Goal: Task Accomplishment & Management: Complete application form

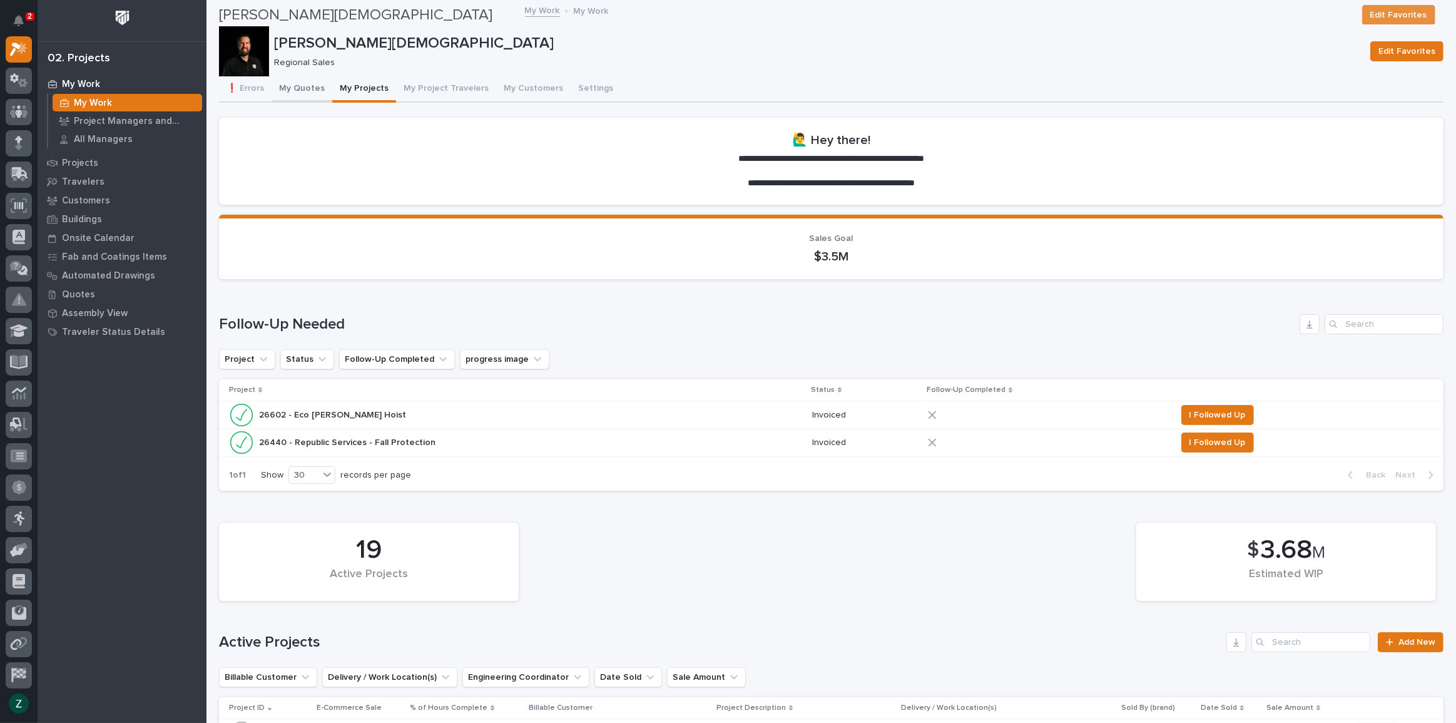
click at [297, 88] on button "My Quotes" at bounding box center [302, 89] width 61 height 26
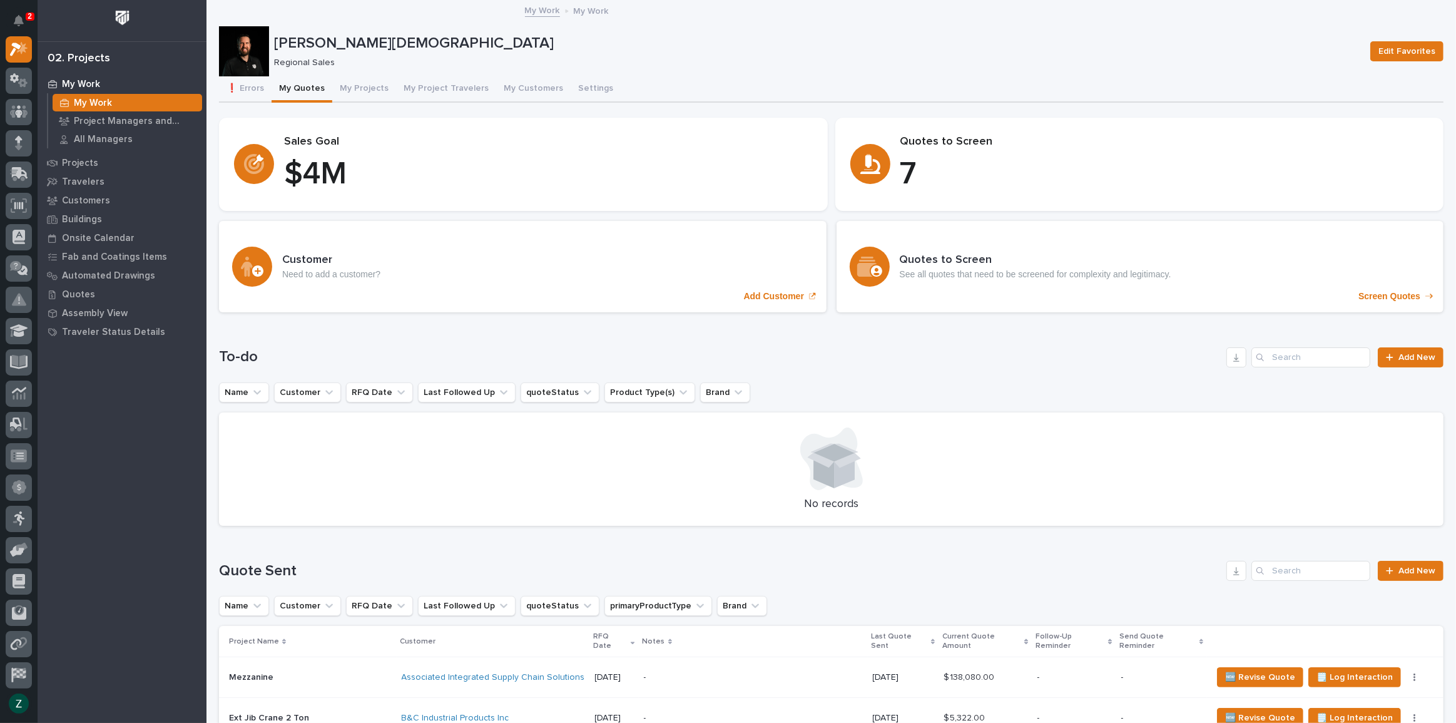
scroll to position [56, 0]
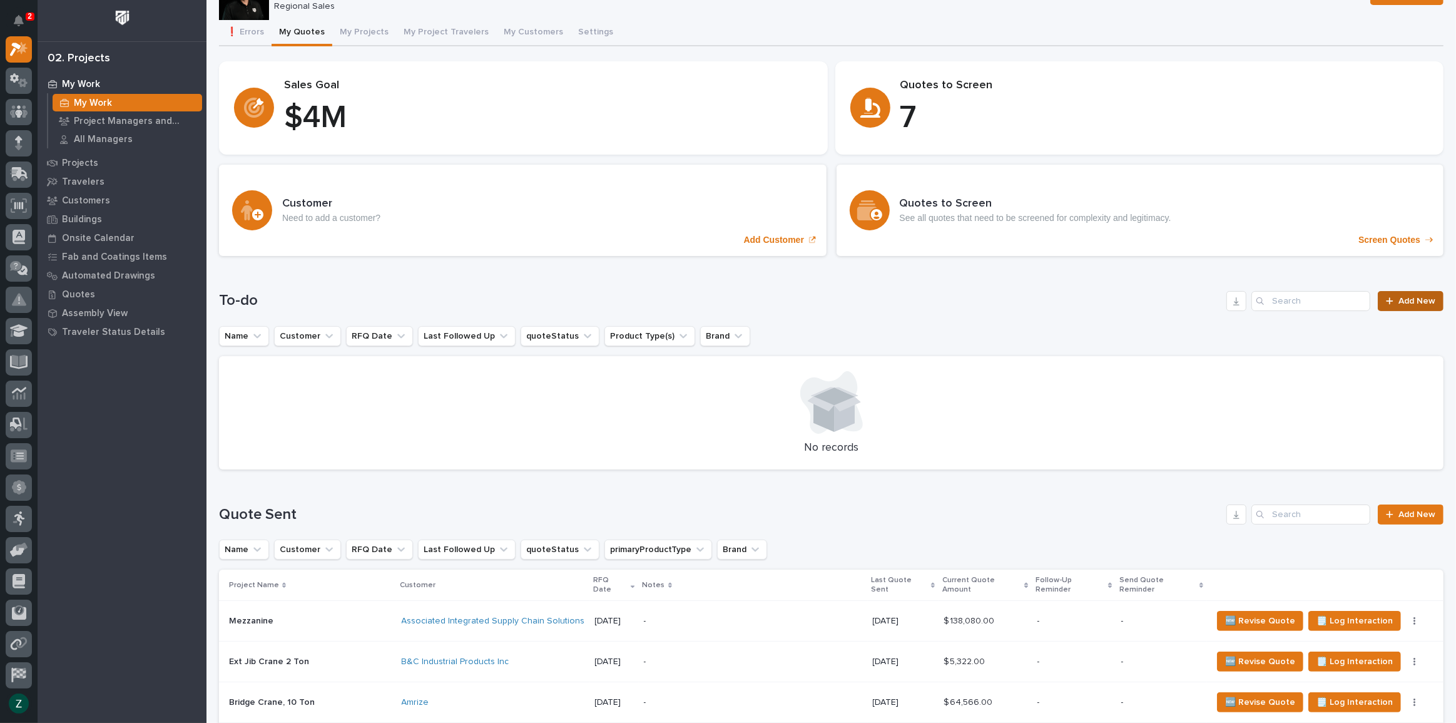
click at [1386, 297] on div at bounding box center [1392, 301] width 13 height 9
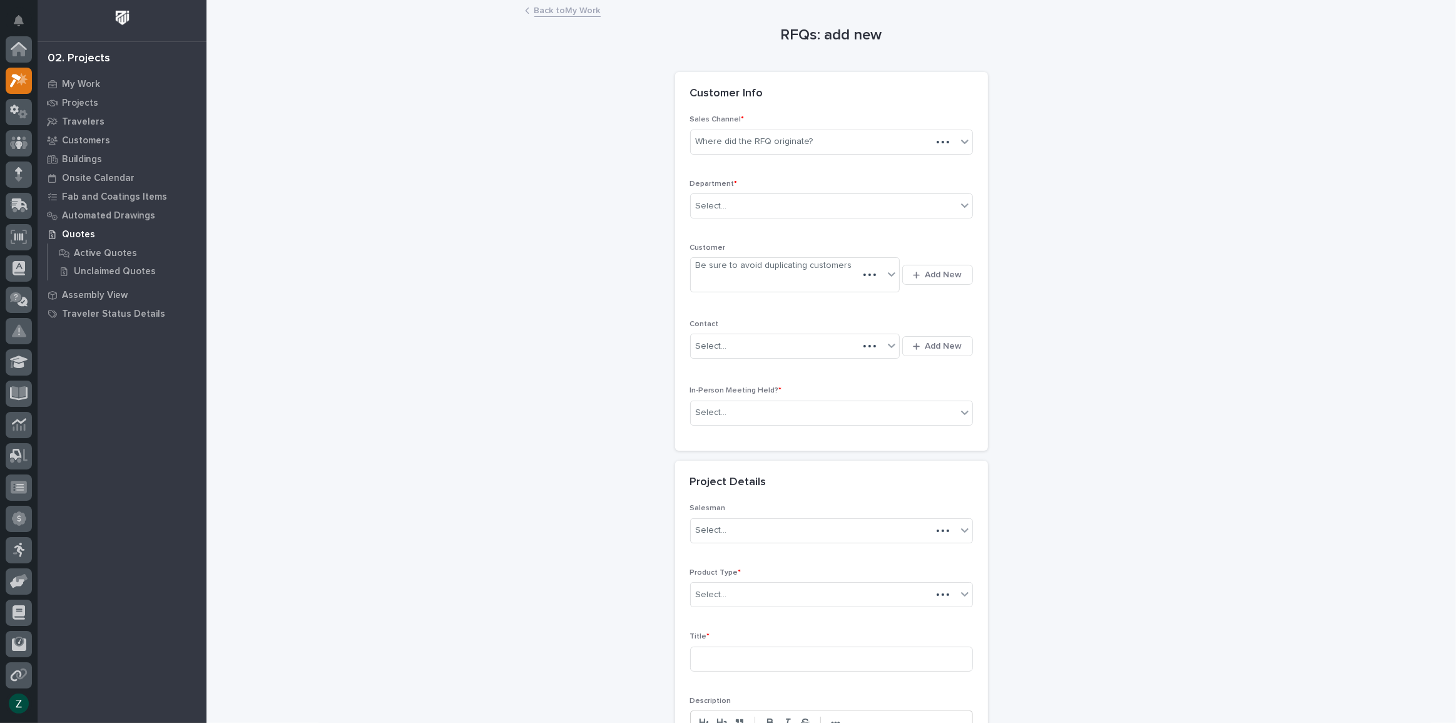
scroll to position [31, 0]
click at [707, 210] on div "Select..." at bounding box center [711, 206] width 31 height 13
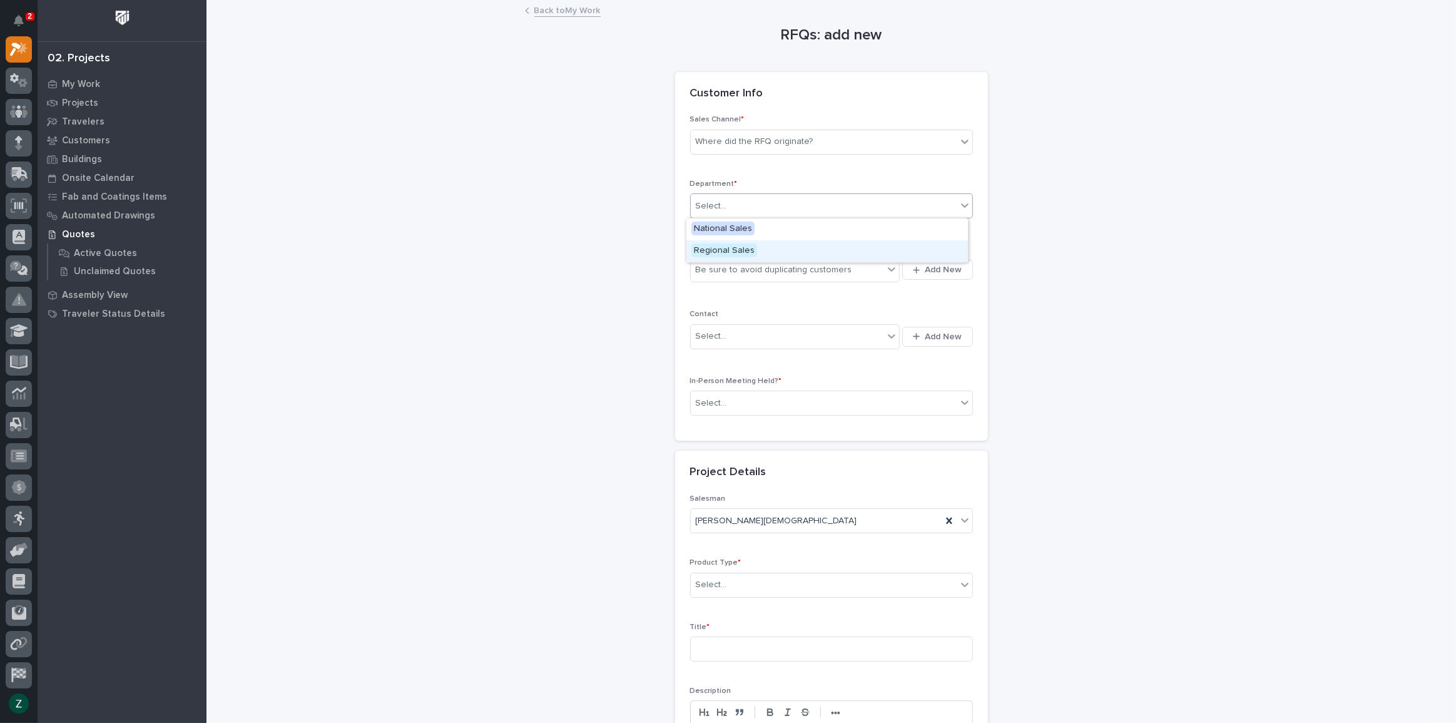
click at [717, 257] on span "Regional Sales" at bounding box center [725, 250] width 66 height 14
click at [737, 268] on div "Be sure to avoid duplicating customers" at bounding box center [774, 269] width 156 height 13
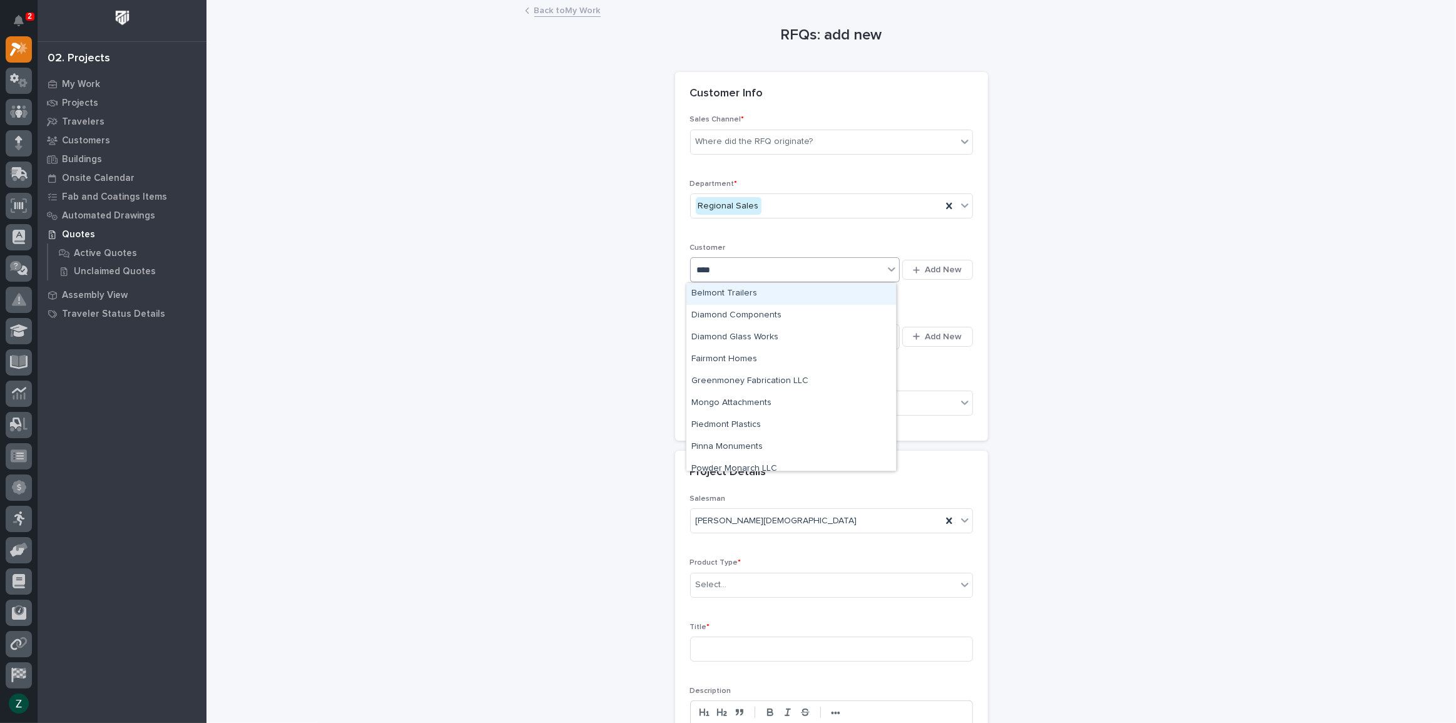
type input "*****"
click at [752, 284] on div "Mongo Attachments" at bounding box center [792, 294] width 210 height 22
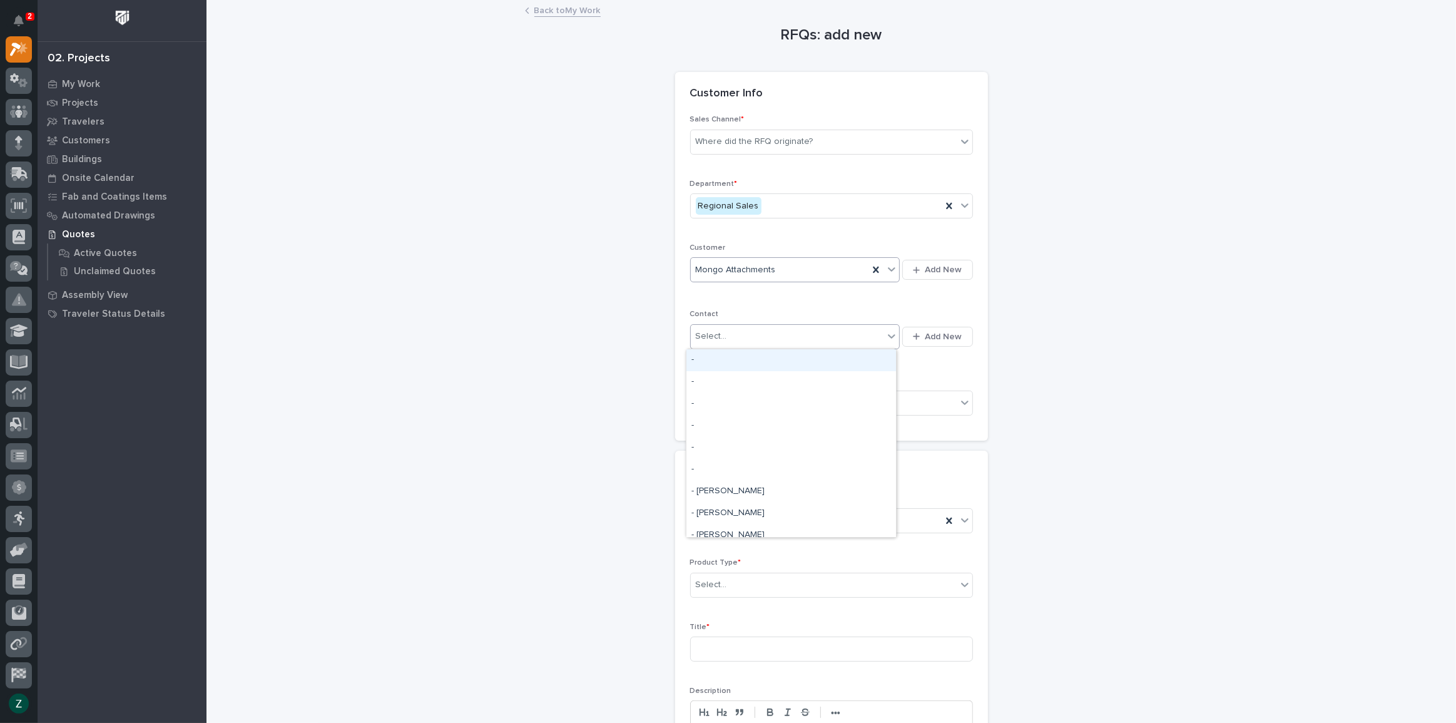
click at [765, 328] on div "Select..." at bounding box center [787, 336] width 193 height 21
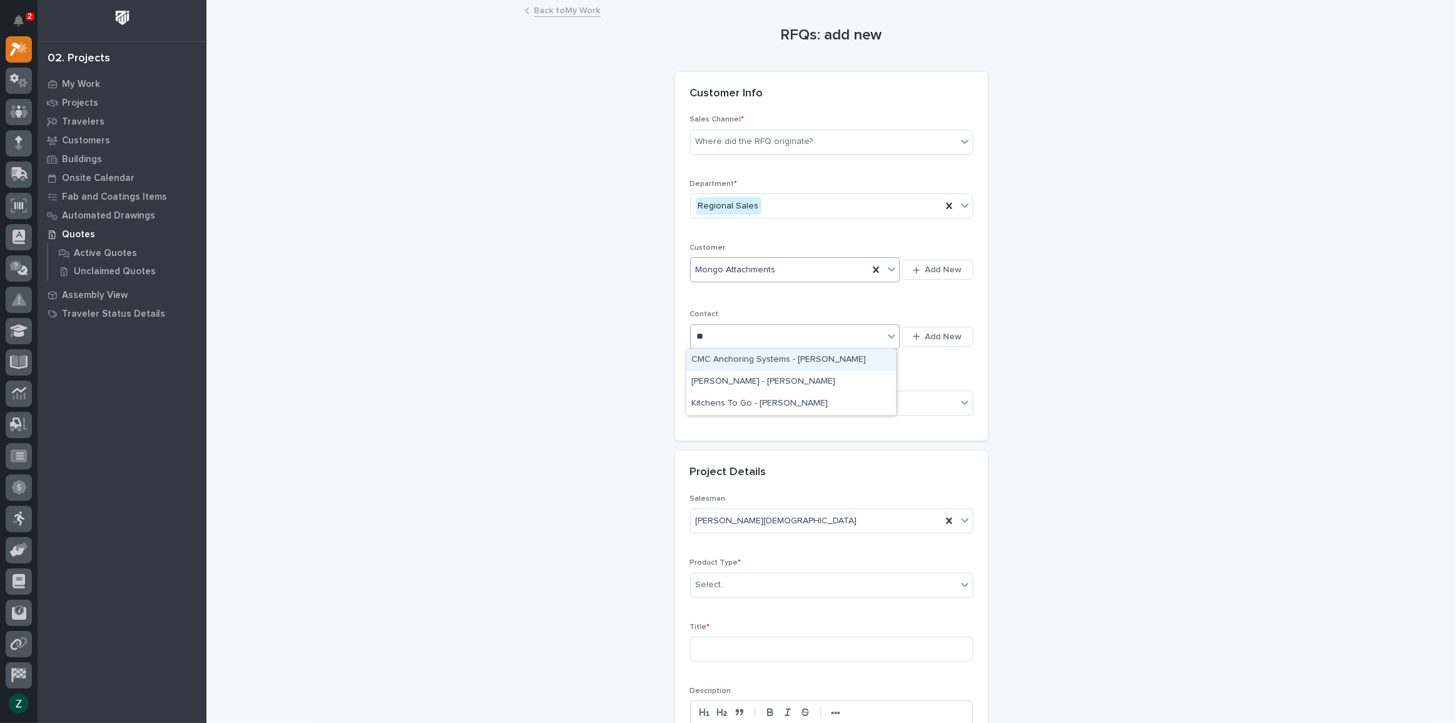
type input "*"
type input "*****"
click at [934, 329] on button "Add New" at bounding box center [937, 337] width 70 height 20
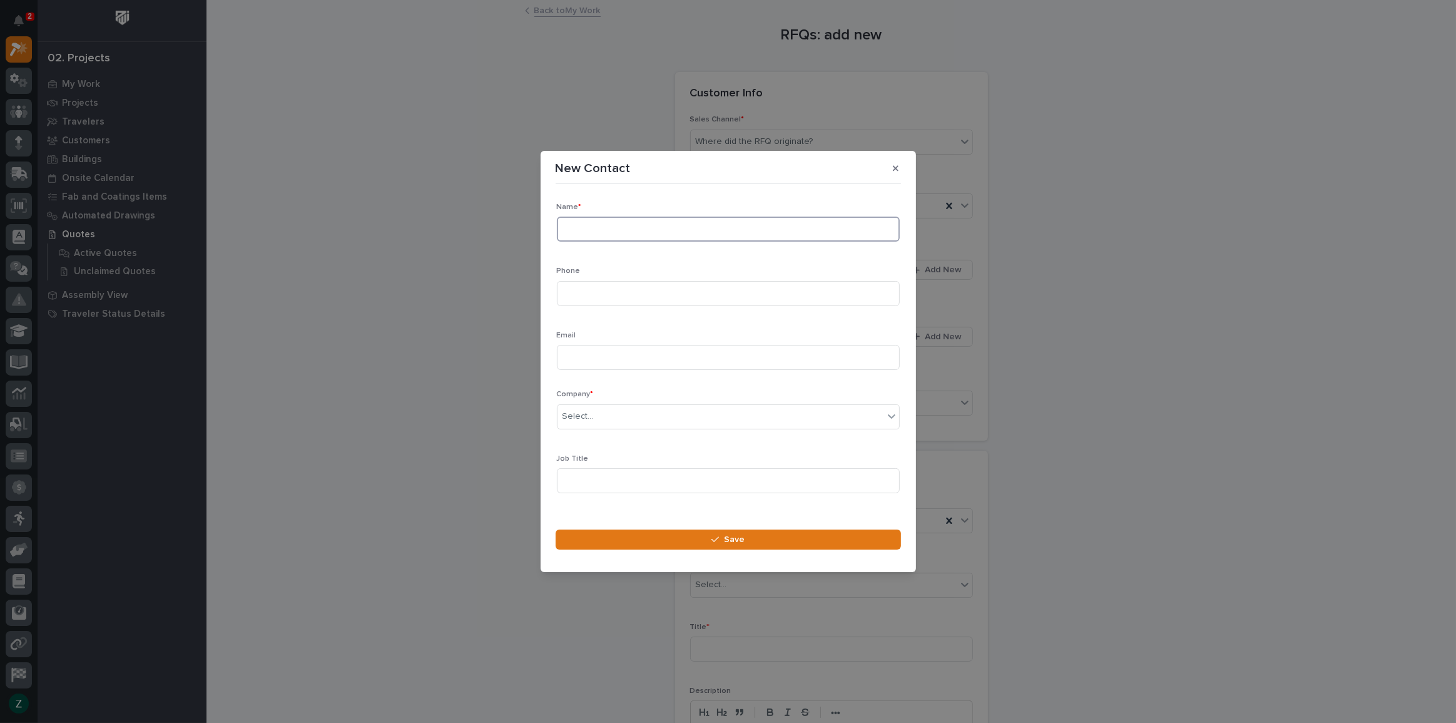
click at [676, 227] on input at bounding box center [728, 229] width 343 height 25
type input "Don Kranfill"
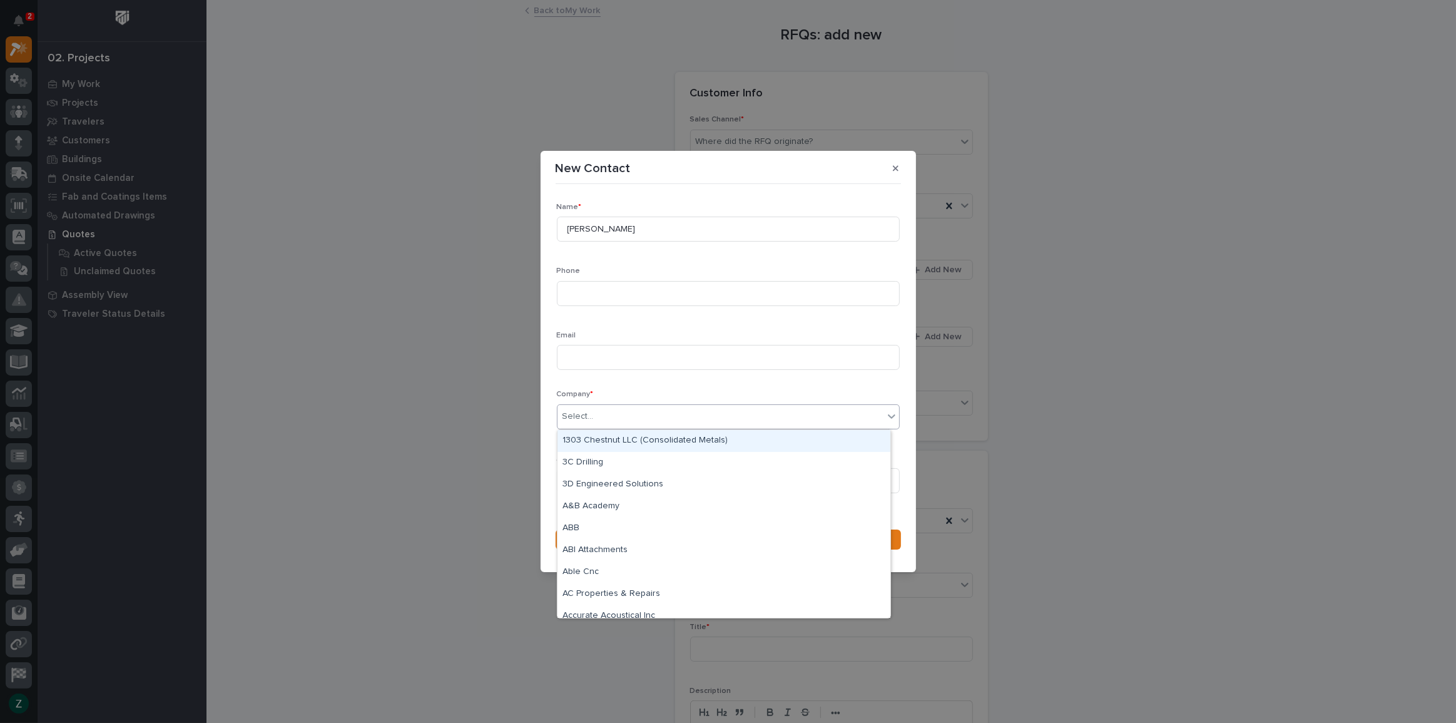
click at [676, 415] on div "Select..." at bounding box center [721, 416] width 326 height 21
type input "*****"
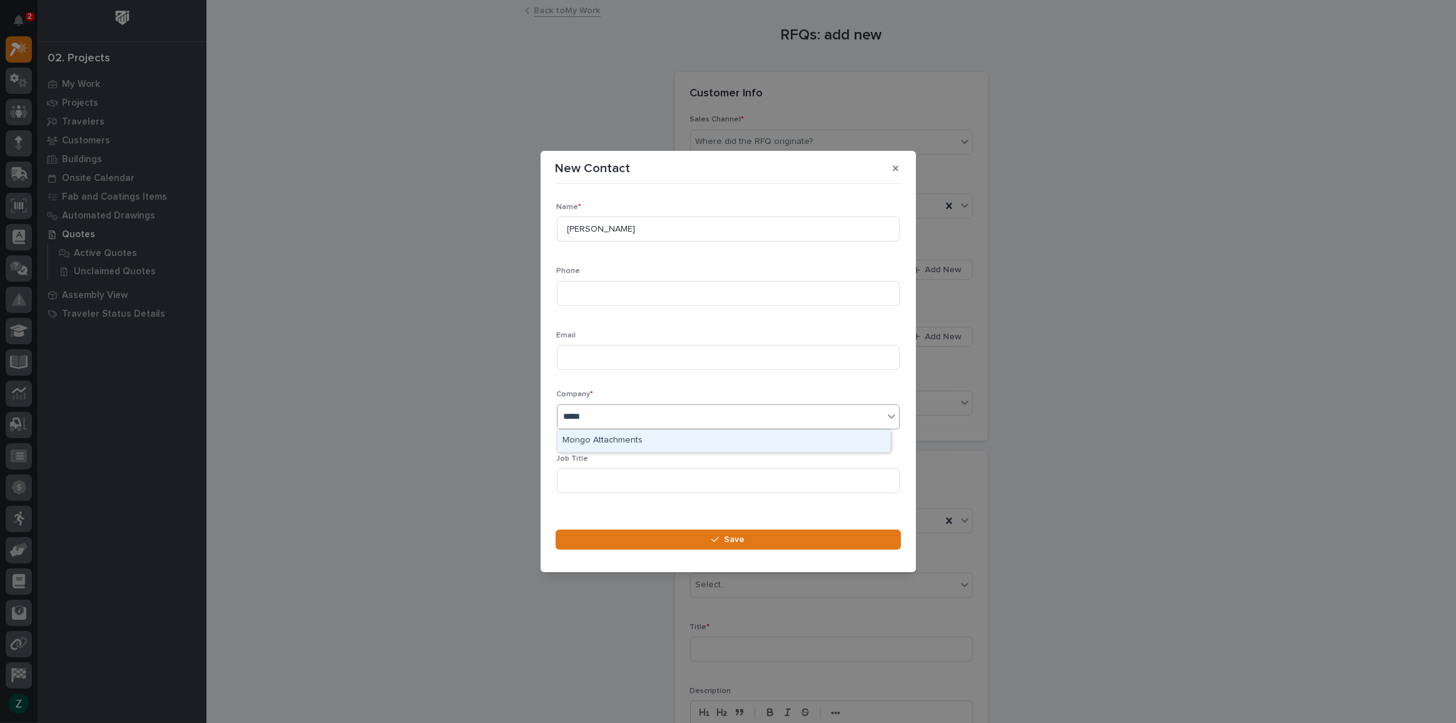
click at [666, 437] on div "Mongo Attachments" at bounding box center [724, 441] width 333 height 22
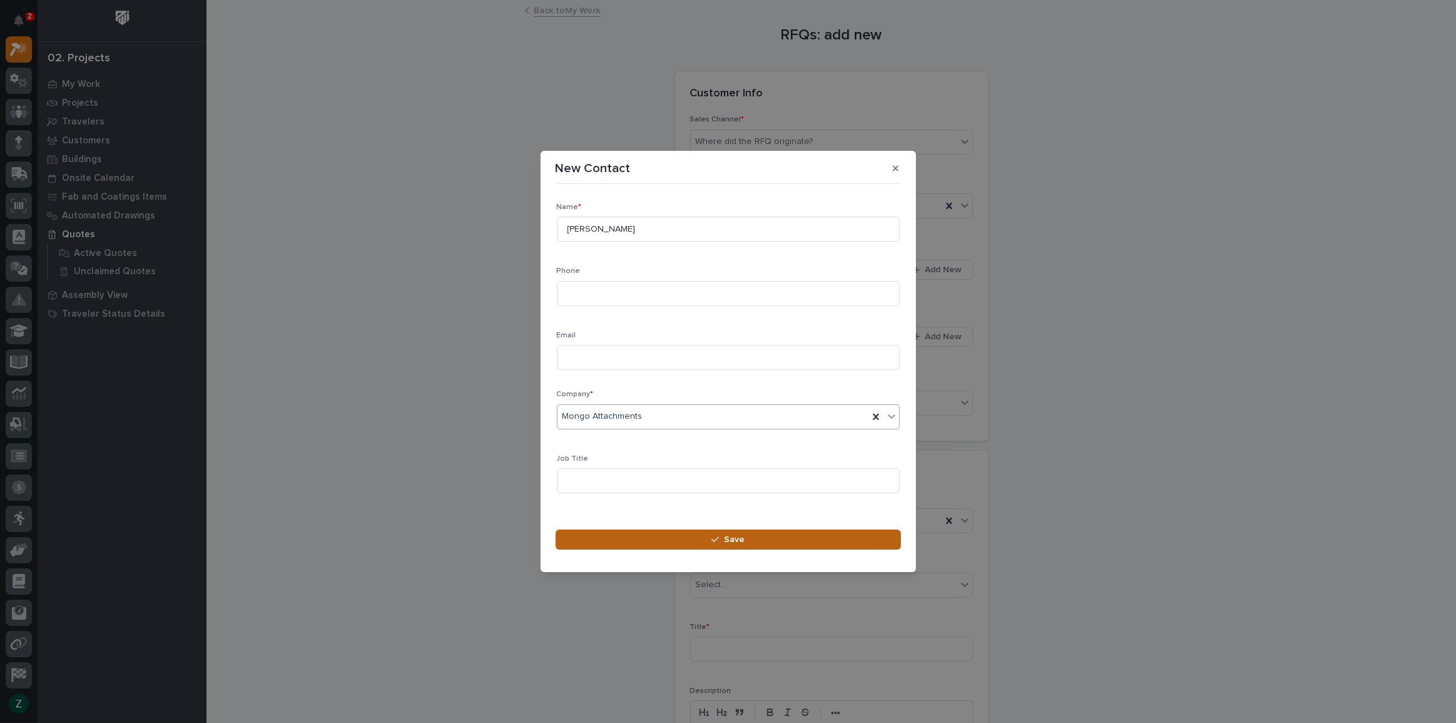
click at [710, 541] on button "Save" at bounding box center [728, 539] width 345 height 20
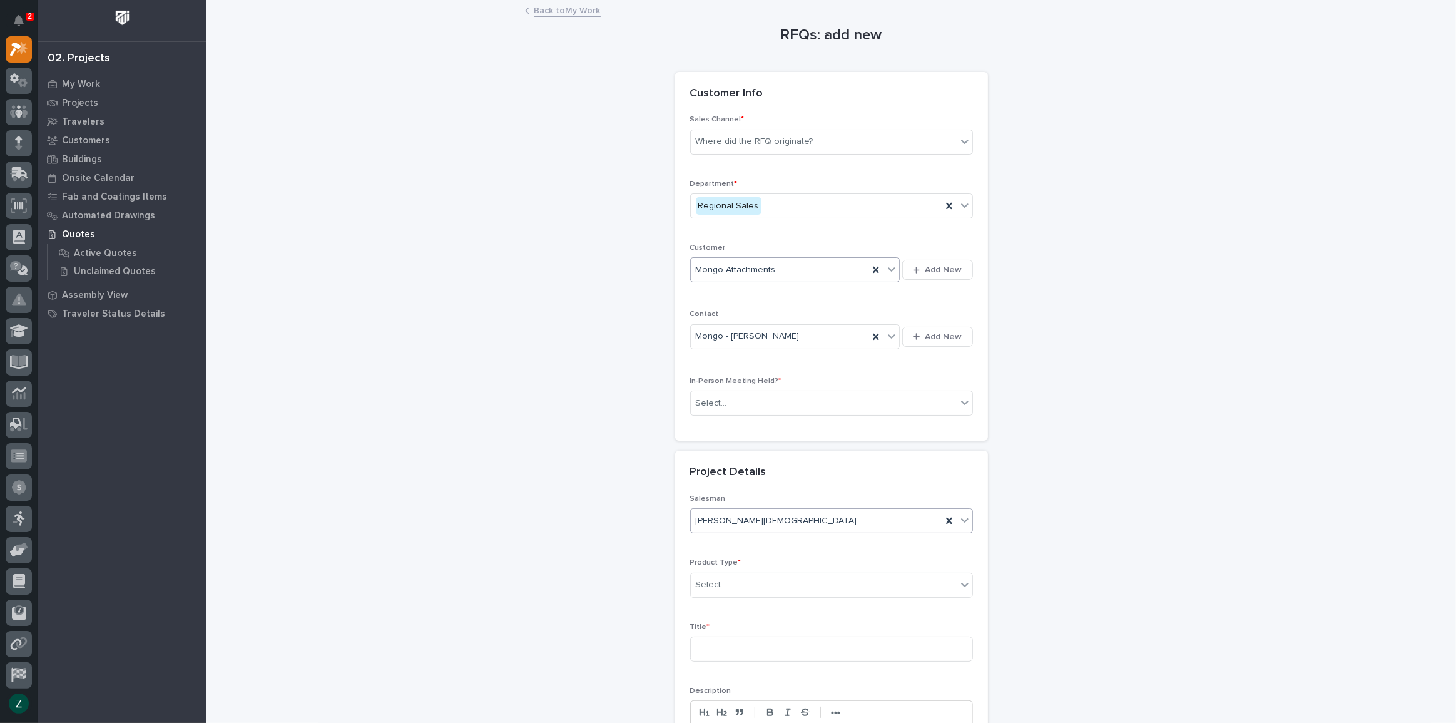
click at [859, 518] on input "text" at bounding box center [859, 521] width 1 height 11
click at [801, 454] on div "Project Details" at bounding box center [831, 473] width 313 height 44
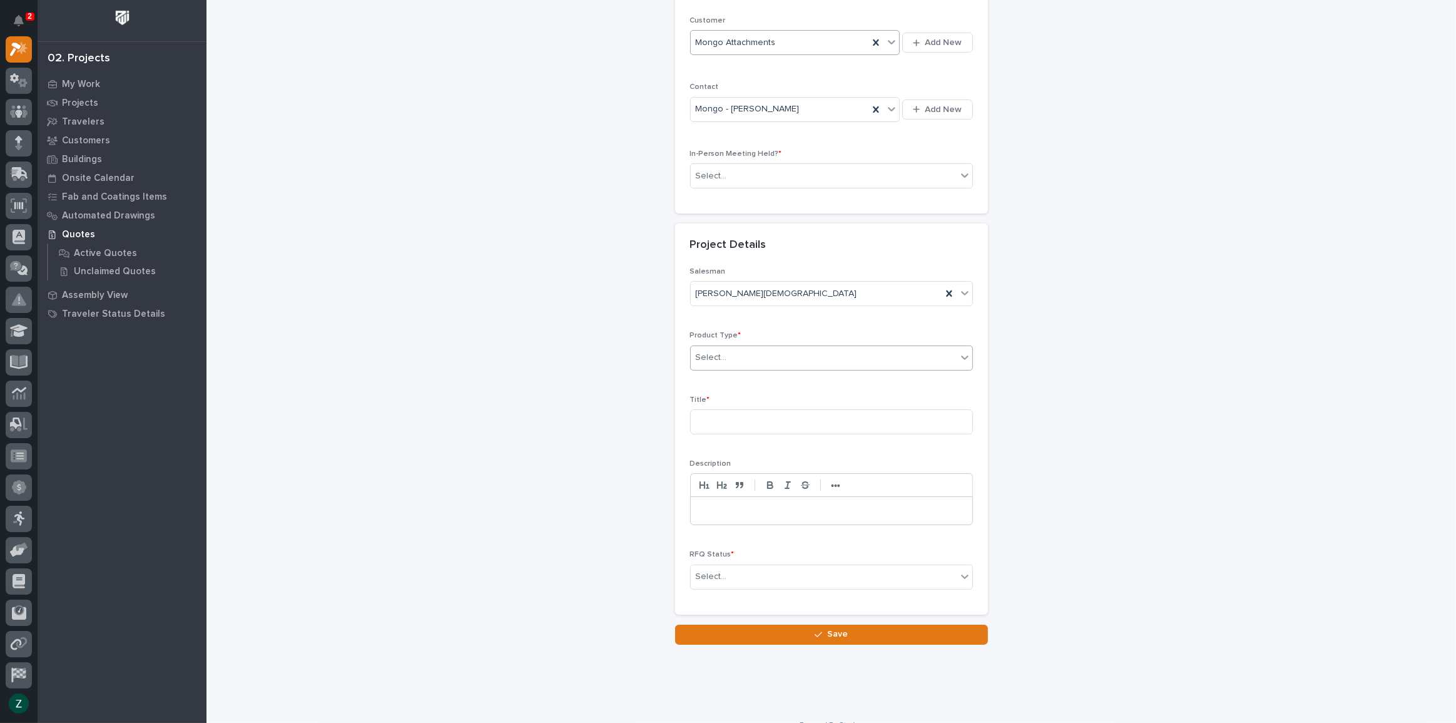
click at [789, 355] on div "Select..." at bounding box center [824, 357] width 266 height 21
click at [762, 400] on div "Cranes" at bounding box center [828, 402] width 282 height 22
click at [789, 418] on input at bounding box center [831, 421] width 283 height 25
type input "Extending Crane System"
click at [782, 574] on div "Select..." at bounding box center [824, 576] width 266 height 21
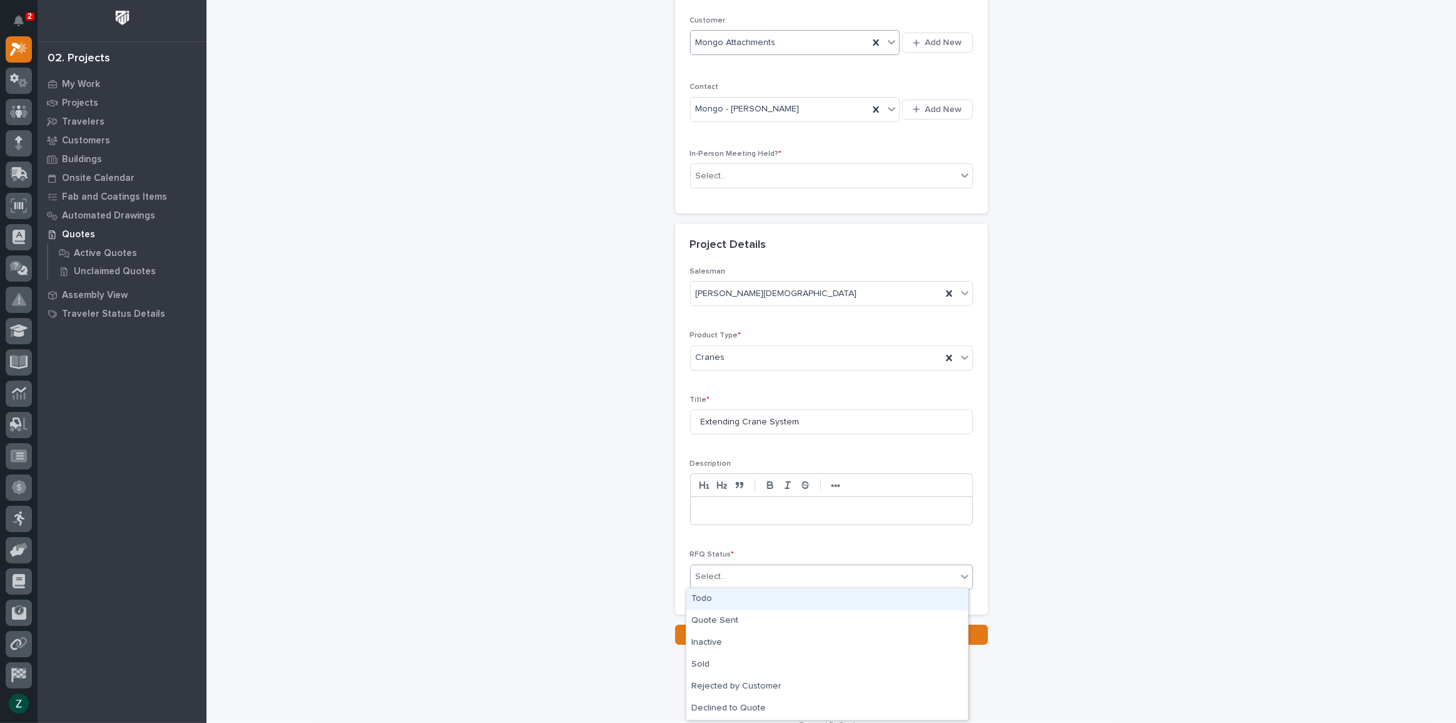
click at [769, 595] on div "Todo" at bounding box center [828, 599] width 282 height 22
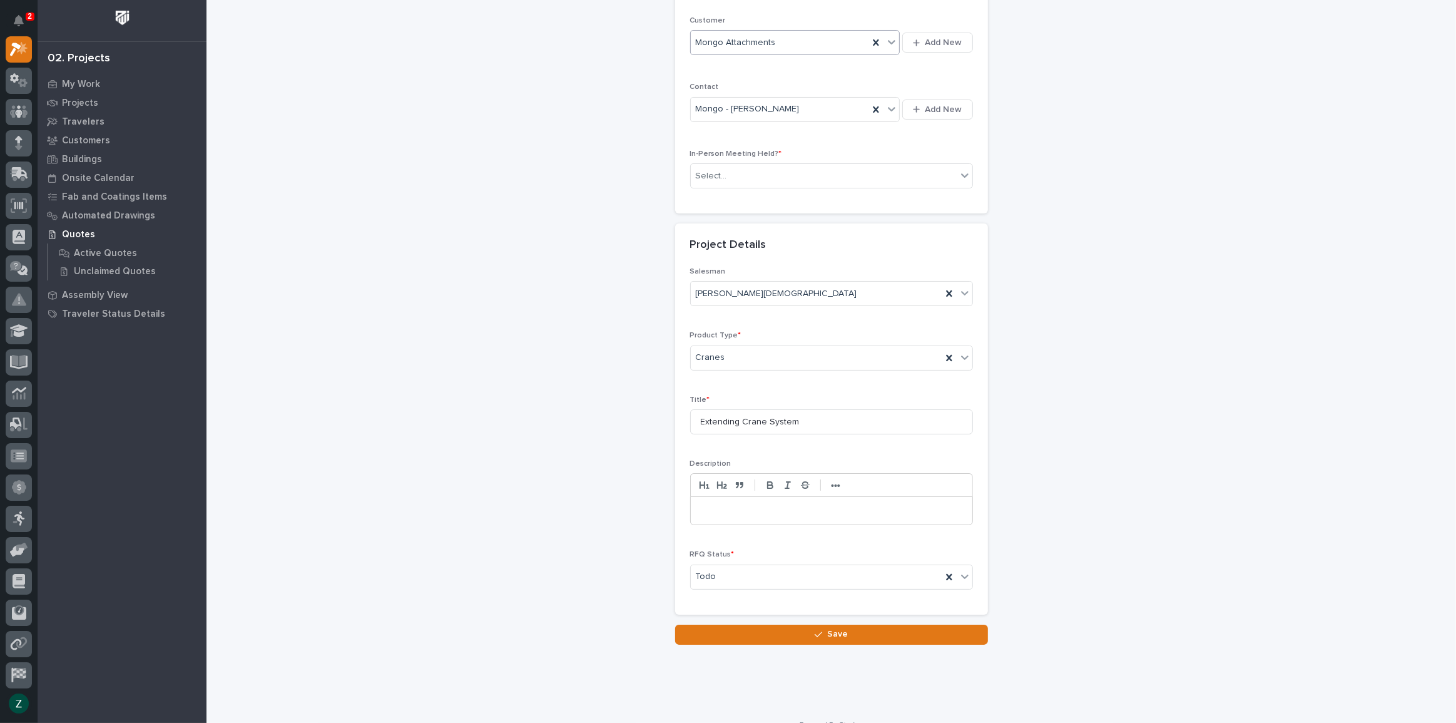
click at [789, 509] on p at bounding box center [831, 510] width 263 height 13
click at [817, 627] on button "Save" at bounding box center [831, 634] width 313 height 20
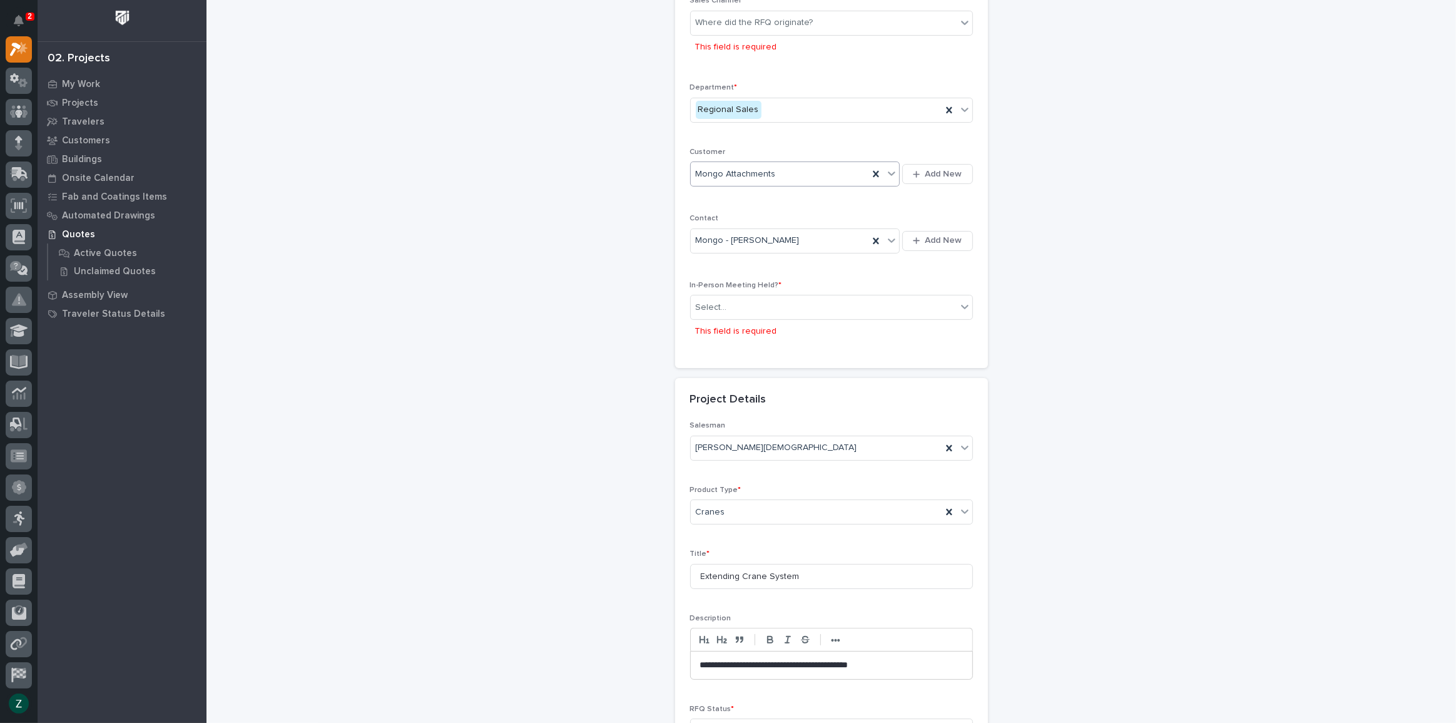
scroll to position [124, 0]
click at [800, 297] on div "Select..." at bounding box center [824, 302] width 266 height 21
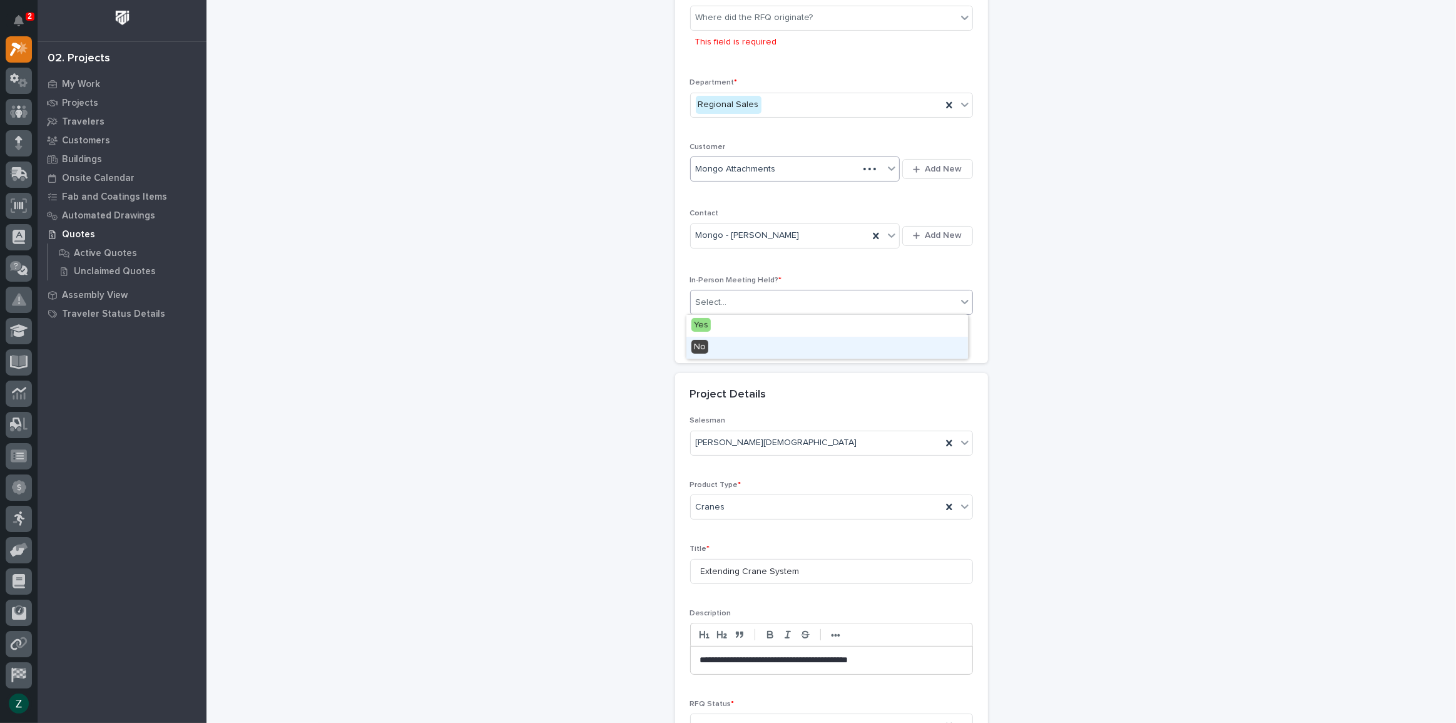
click at [784, 345] on div "No" at bounding box center [828, 348] width 282 height 22
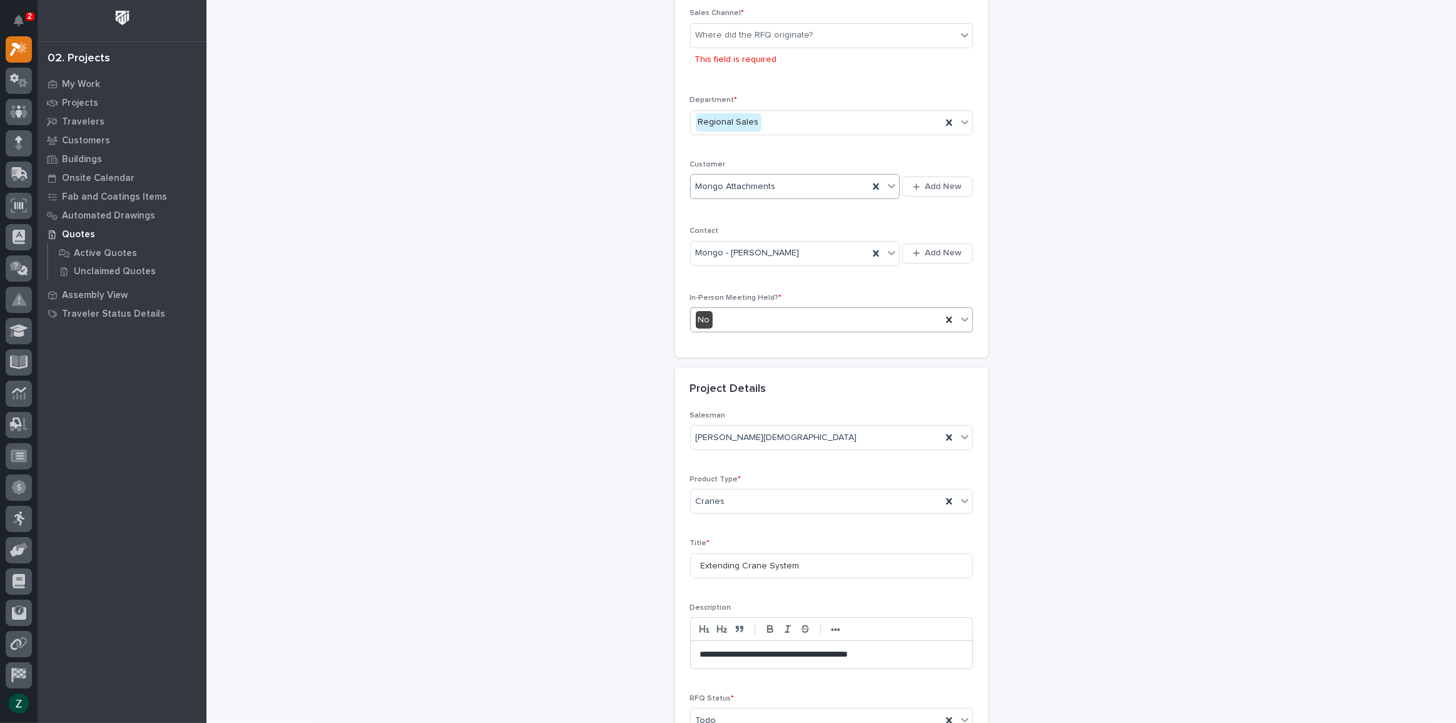
scroll to position [103, 0]
click at [784, 41] on div "Where did the RFQ originate?" at bounding box center [755, 38] width 118 height 13
click at [776, 82] on div "PWI" at bounding box center [828, 84] width 282 height 22
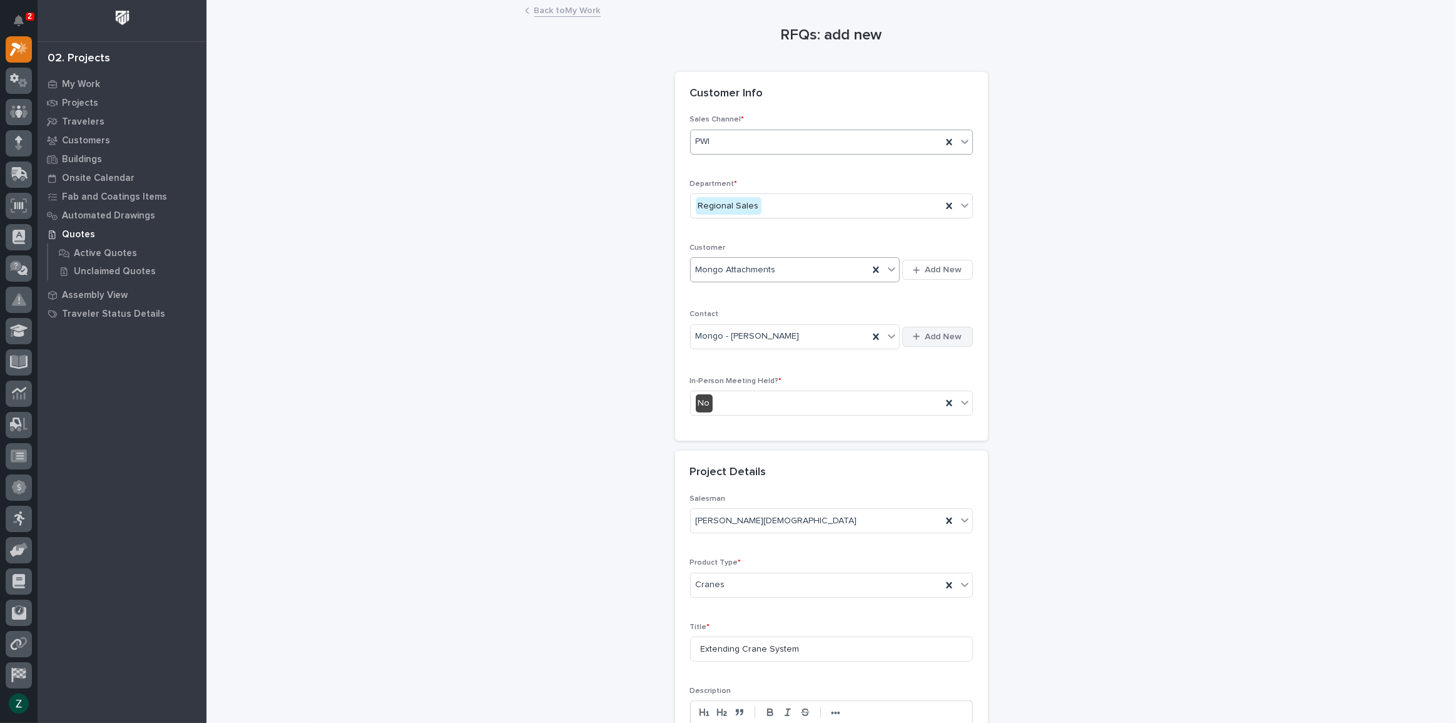
scroll to position [245, 0]
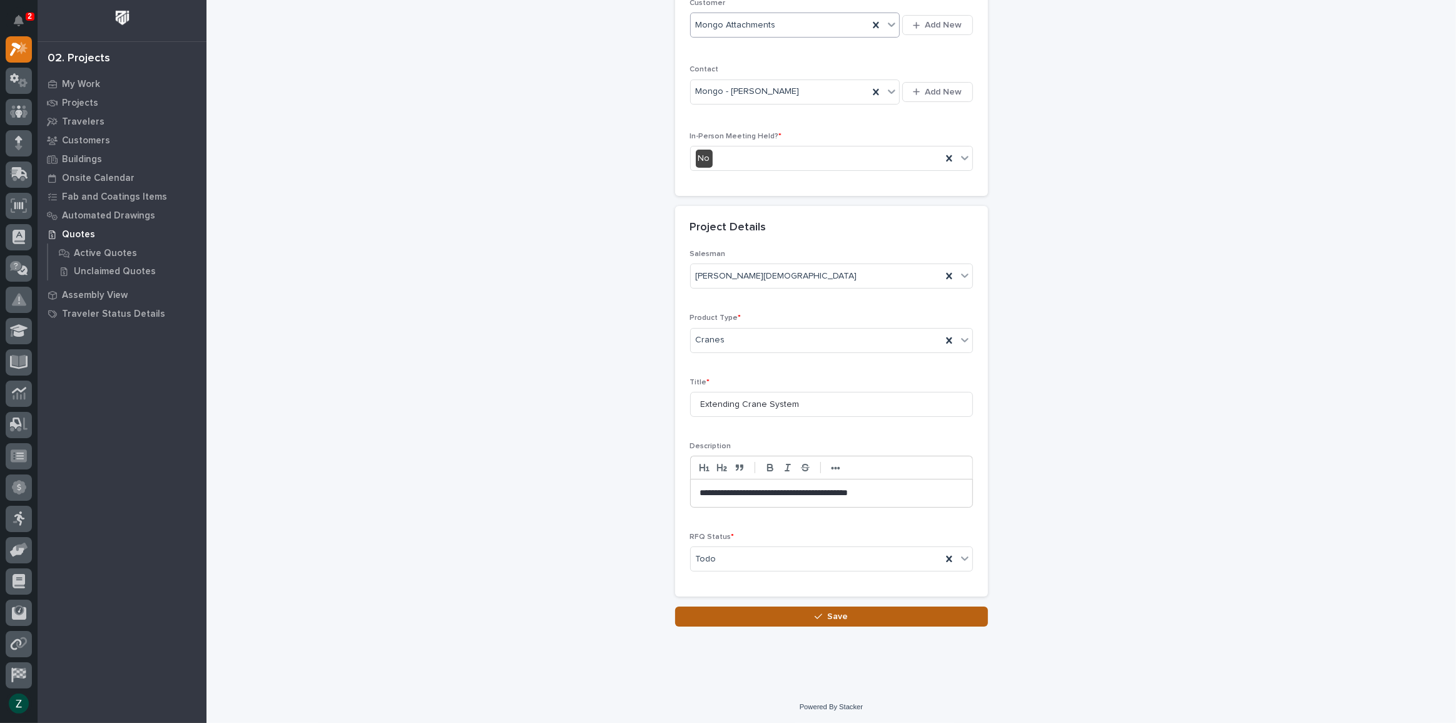
click at [861, 609] on button "Save" at bounding box center [831, 616] width 313 height 20
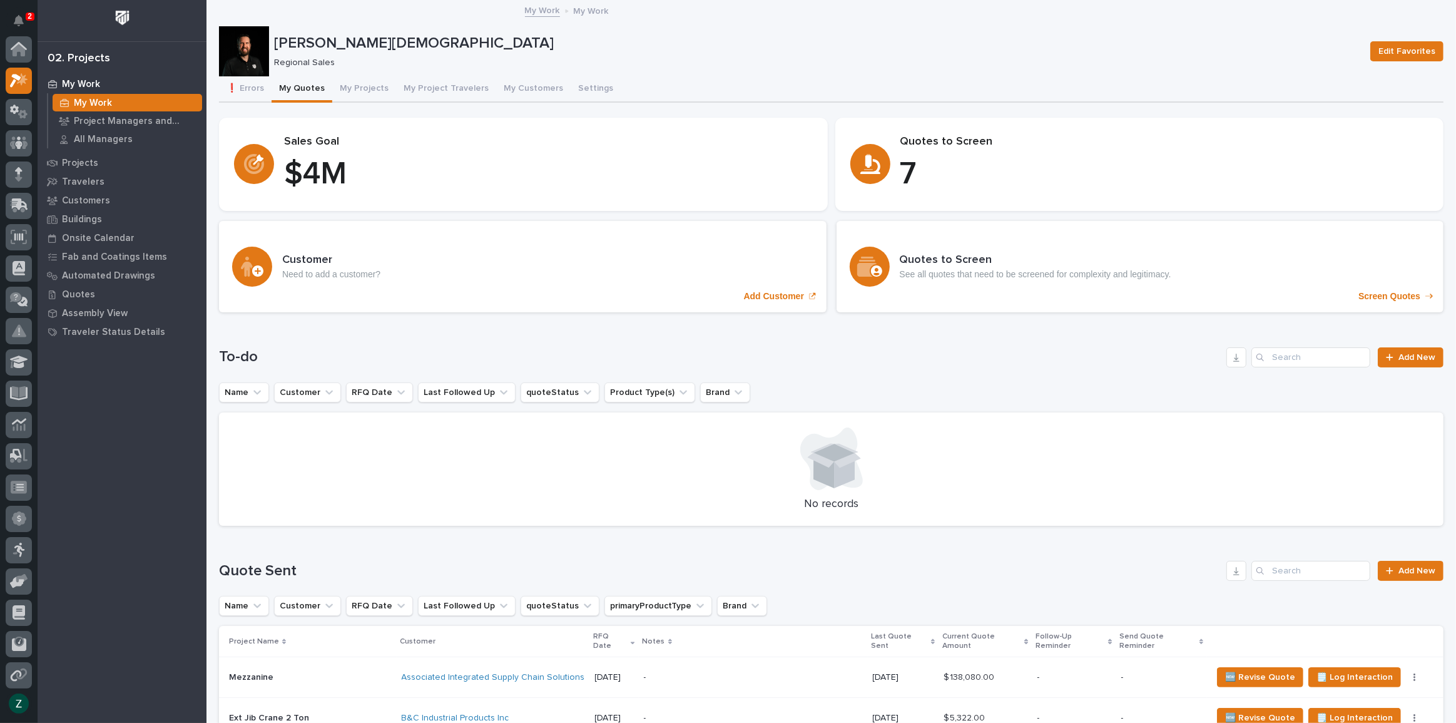
scroll to position [31, 0]
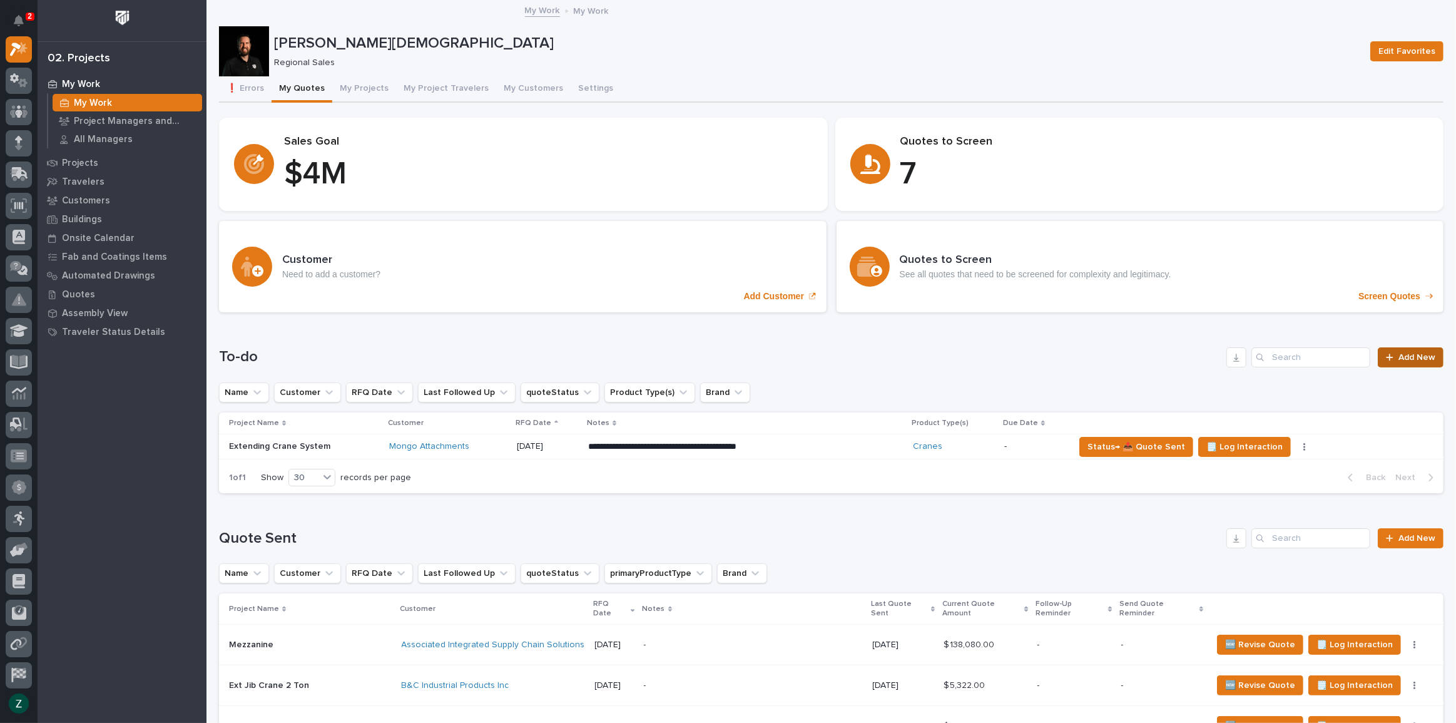
click at [1399, 357] on span "Add New" at bounding box center [1417, 357] width 37 height 9
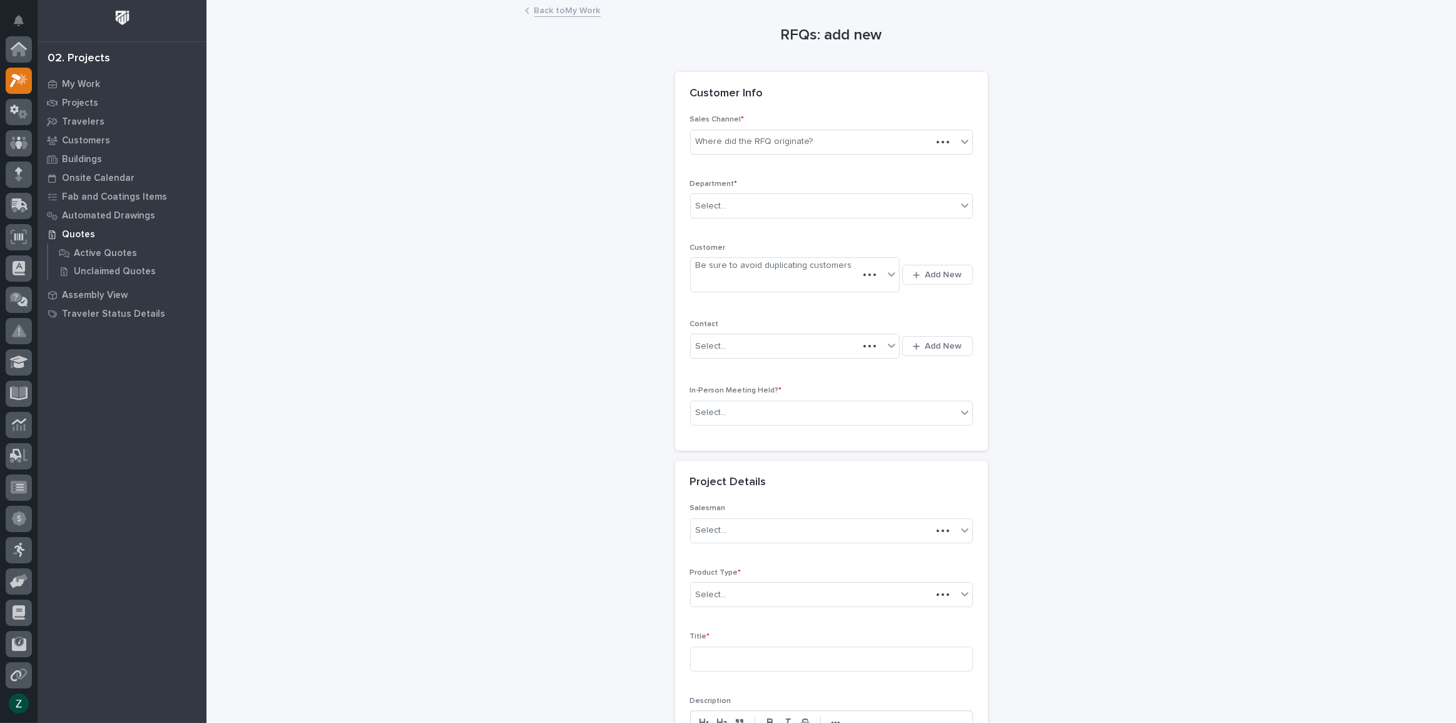
scroll to position [31, 0]
click at [583, 14] on link "Back to My Work" at bounding box center [567, 10] width 66 height 14
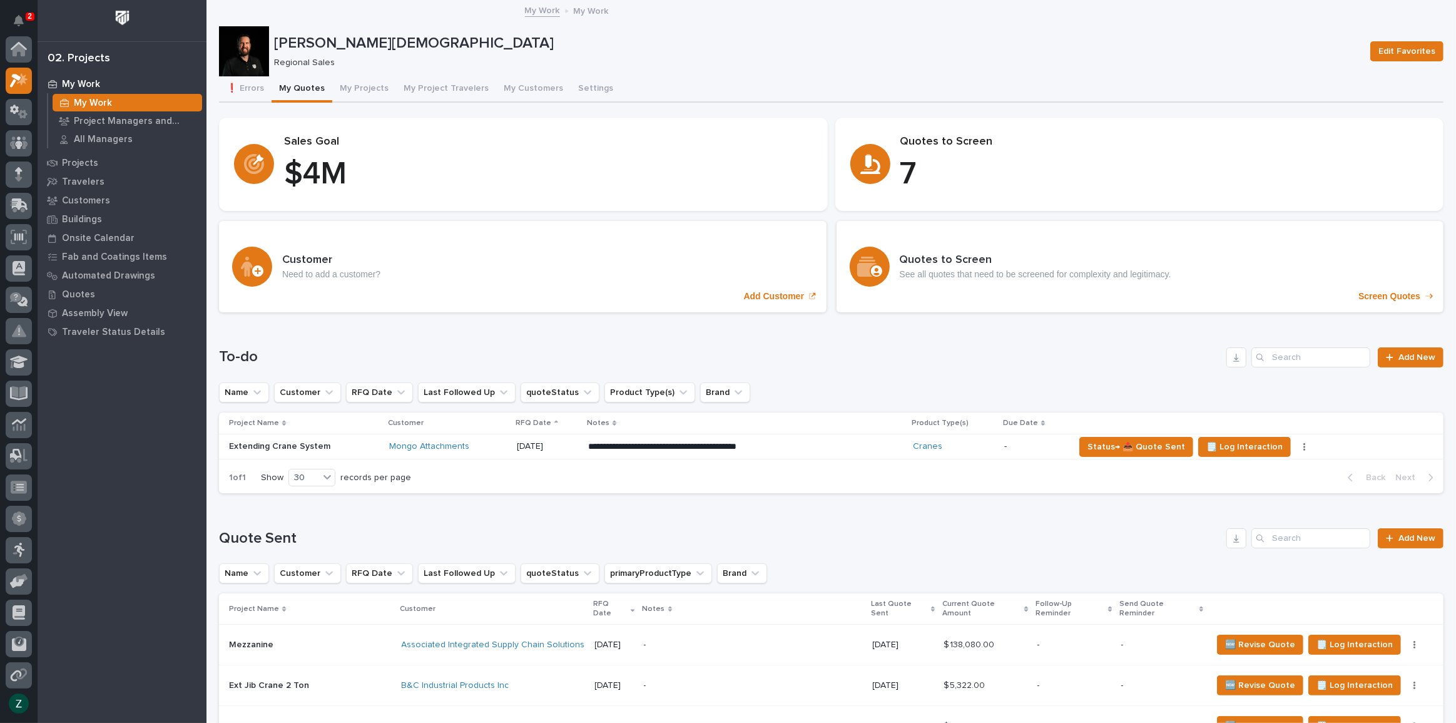
scroll to position [34, 0]
click at [1404, 357] on span "Add New" at bounding box center [1417, 357] width 37 height 9
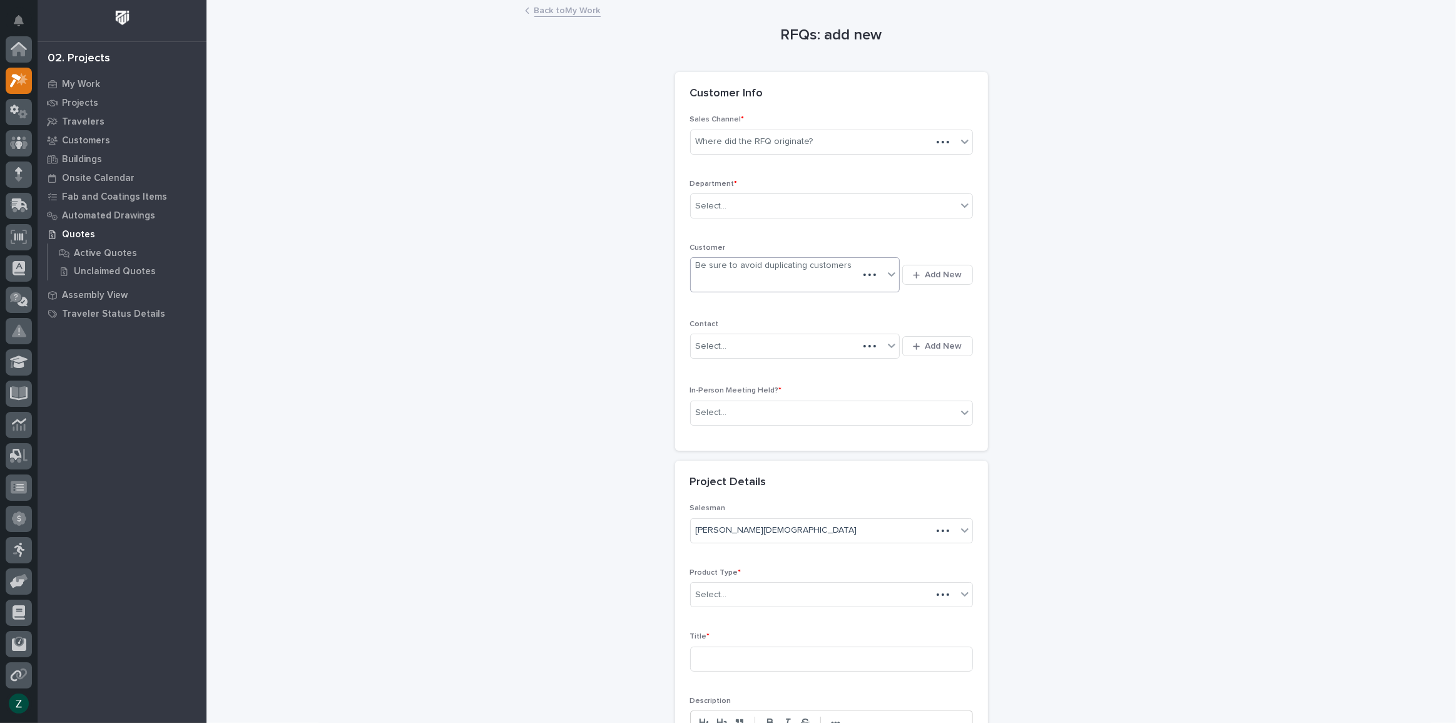
scroll to position [31, 0]
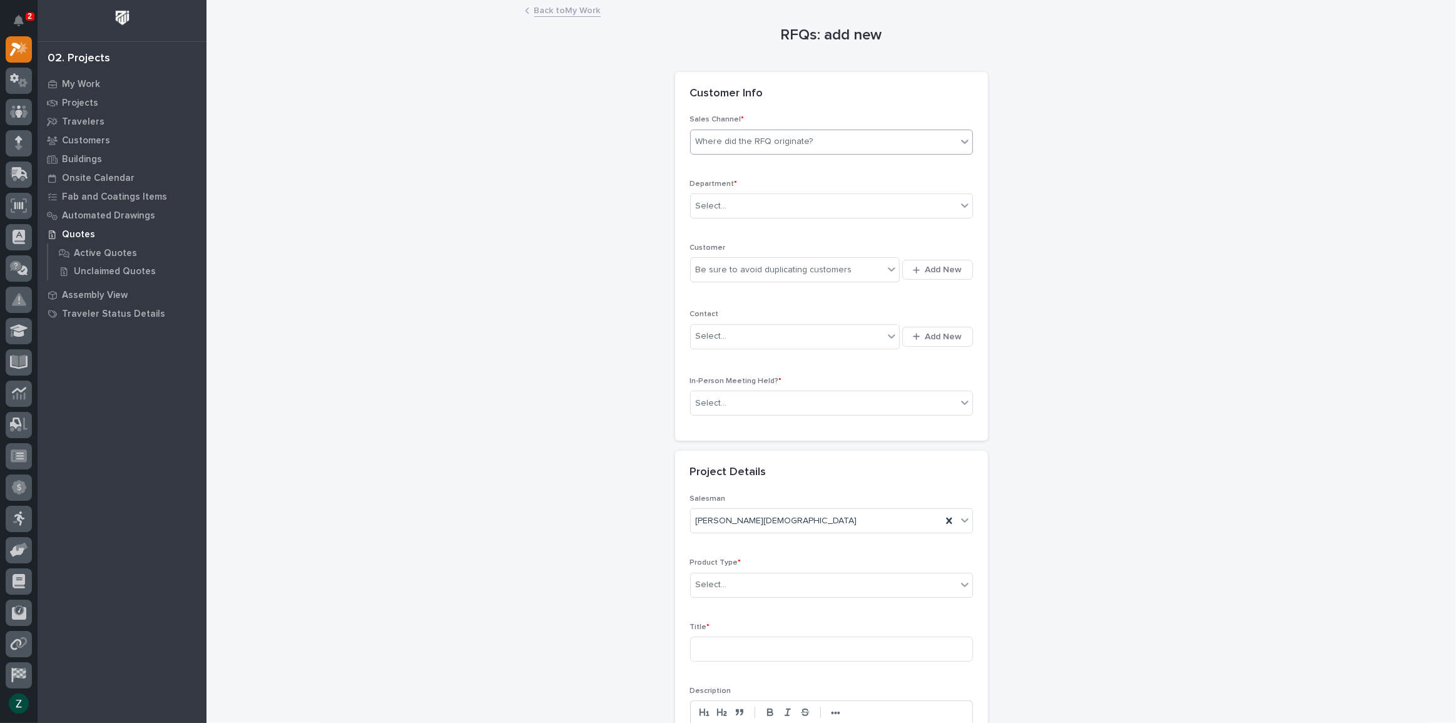
click at [784, 141] on div "Where did the RFQ originate?" at bounding box center [755, 141] width 118 height 13
click at [770, 186] on div "PWI" at bounding box center [828, 187] width 282 height 22
click at [789, 202] on div "Select..." at bounding box center [824, 206] width 266 height 21
click at [792, 253] on div "Regional Sales" at bounding box center [828, 251] width 282 height 22
click at [820, 267] on div "Be sure to avoid duplicating customers" at bounding box center [774, 269] width 156 height 13
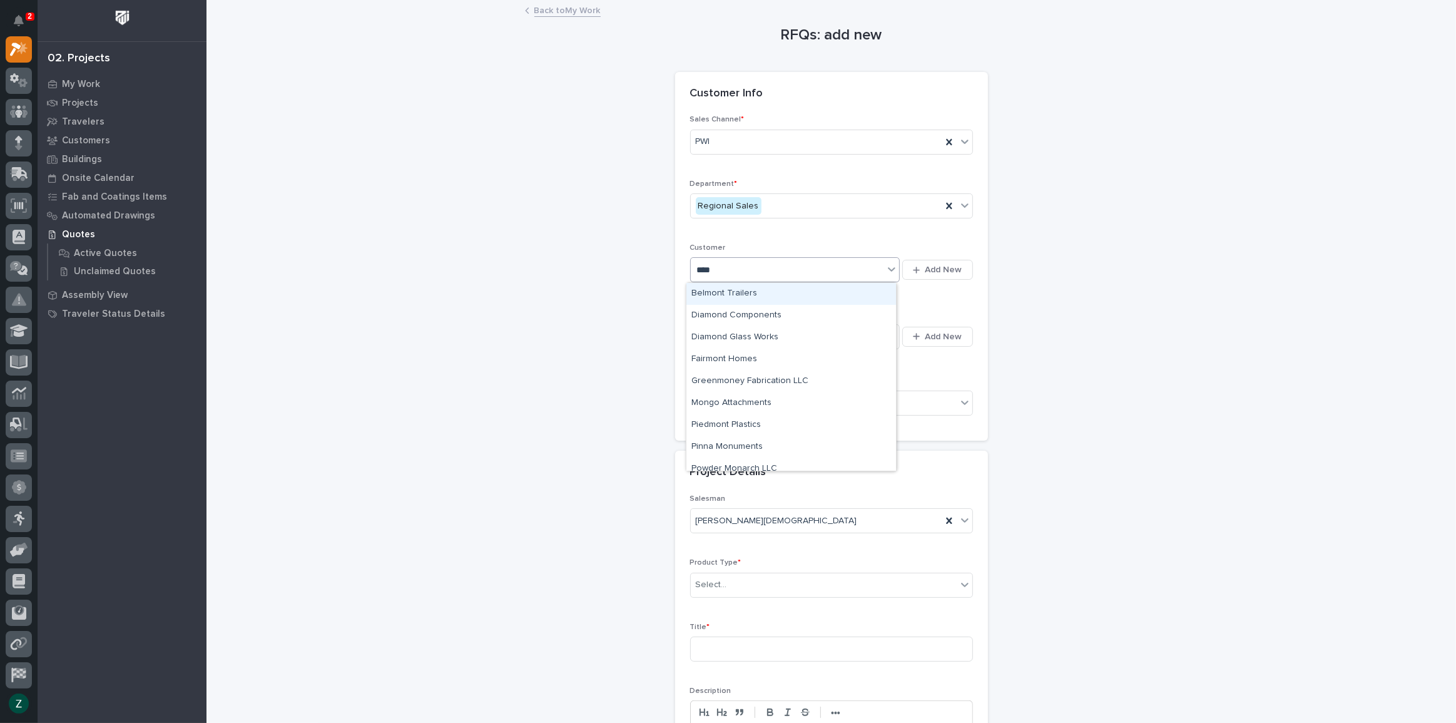
type input "*****"
click at [832, 294] on div "Monti Inc" at bounding box center [792, 294] width 210 height 22
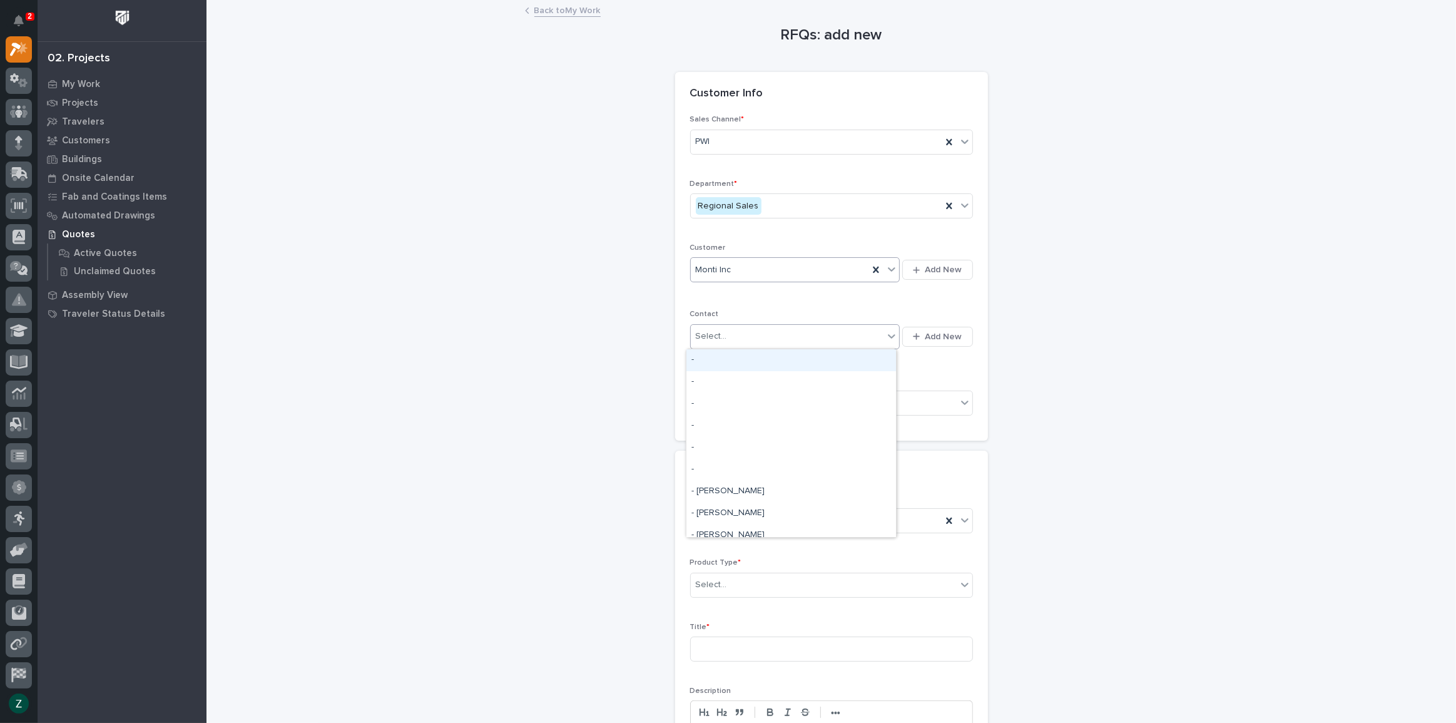
click at [889, 337] on icon at bounding box center [892, 336] width 8 height 4
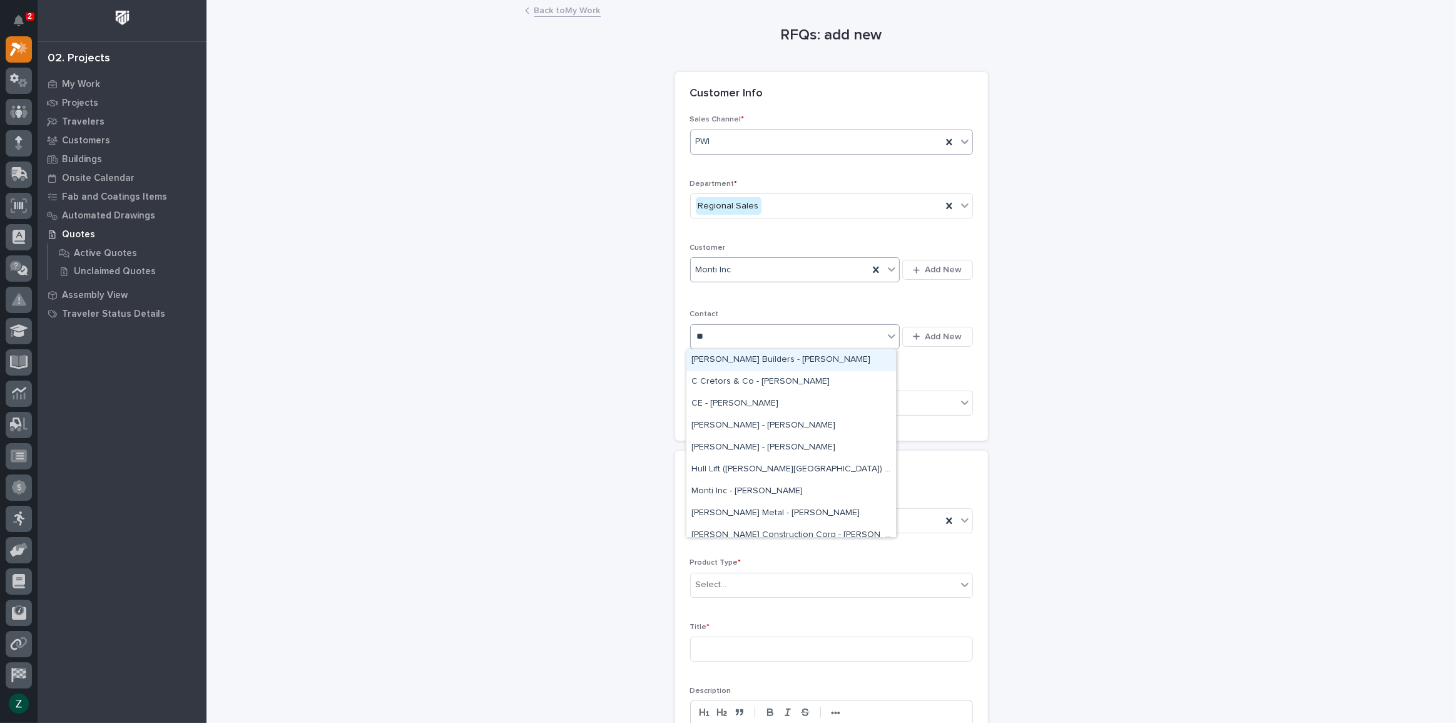
type input "*"
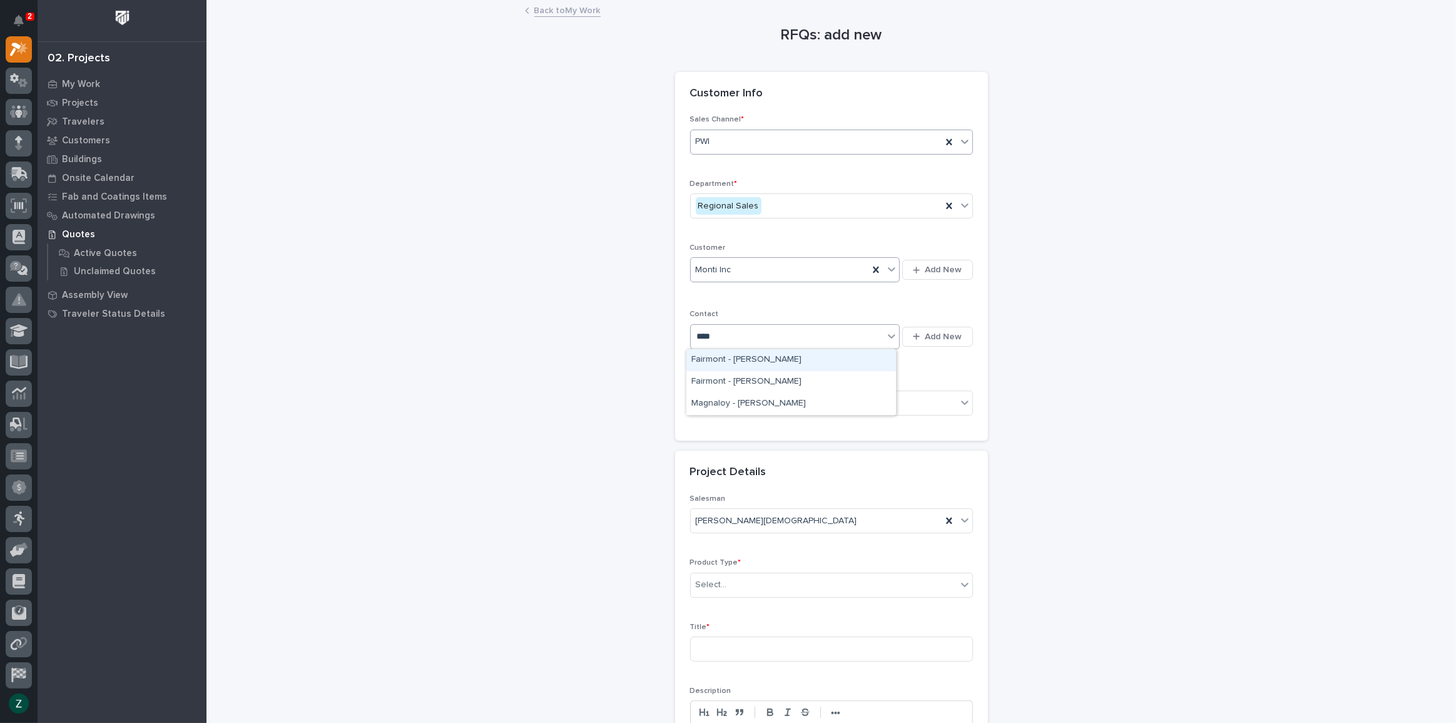
type input "*****"
click at [814, 359] on div "Monti Inc - [PERSON_NAME]" at bounding box center [792, 360] width 210 height 22
click at [837, 391] on div "Select..." at bounding box center [831, 403] width 283 height 25
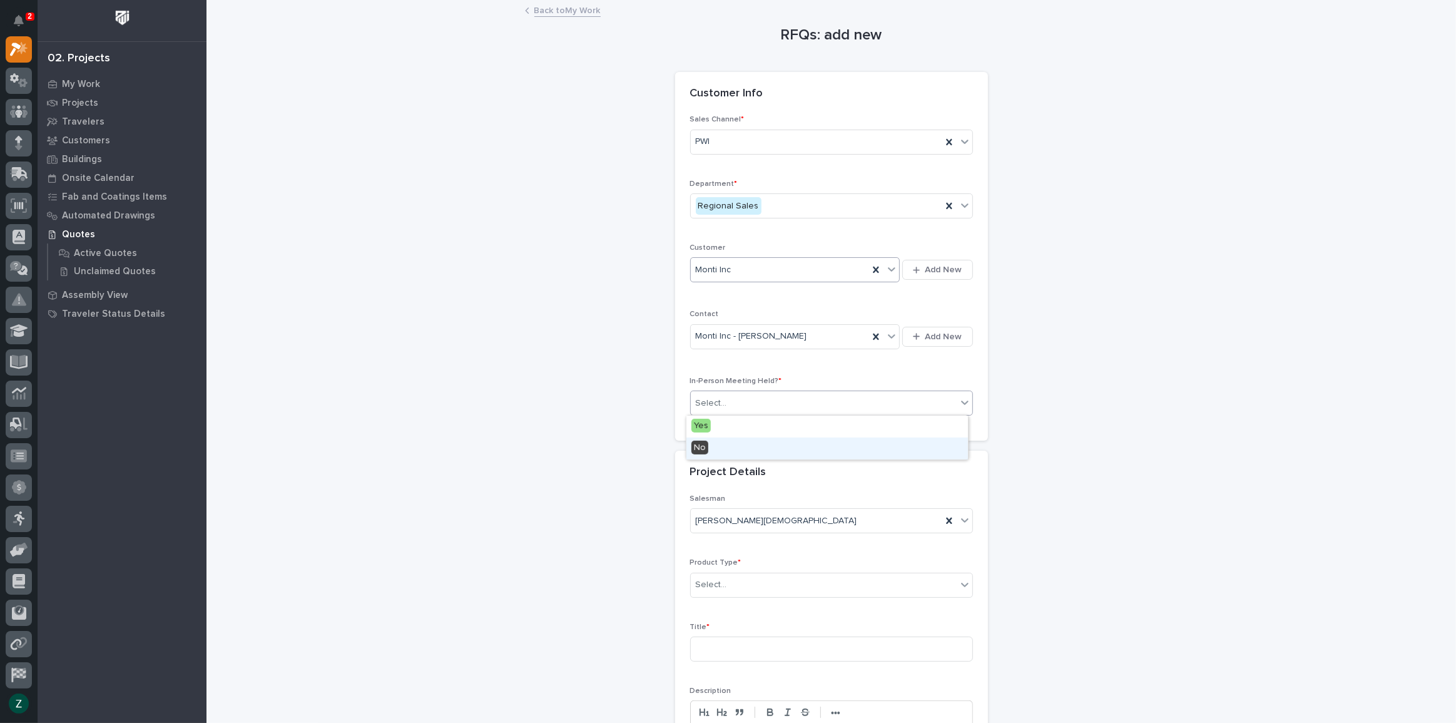
click at [840, 447] on div "No" at bounding box center [828, 448] width 282 height 22
click at [832, 516] on div "[PERSON_NAME][DEMOGRAPHIC_DATA]" at bounding box center [816, 521] width 251 height 21
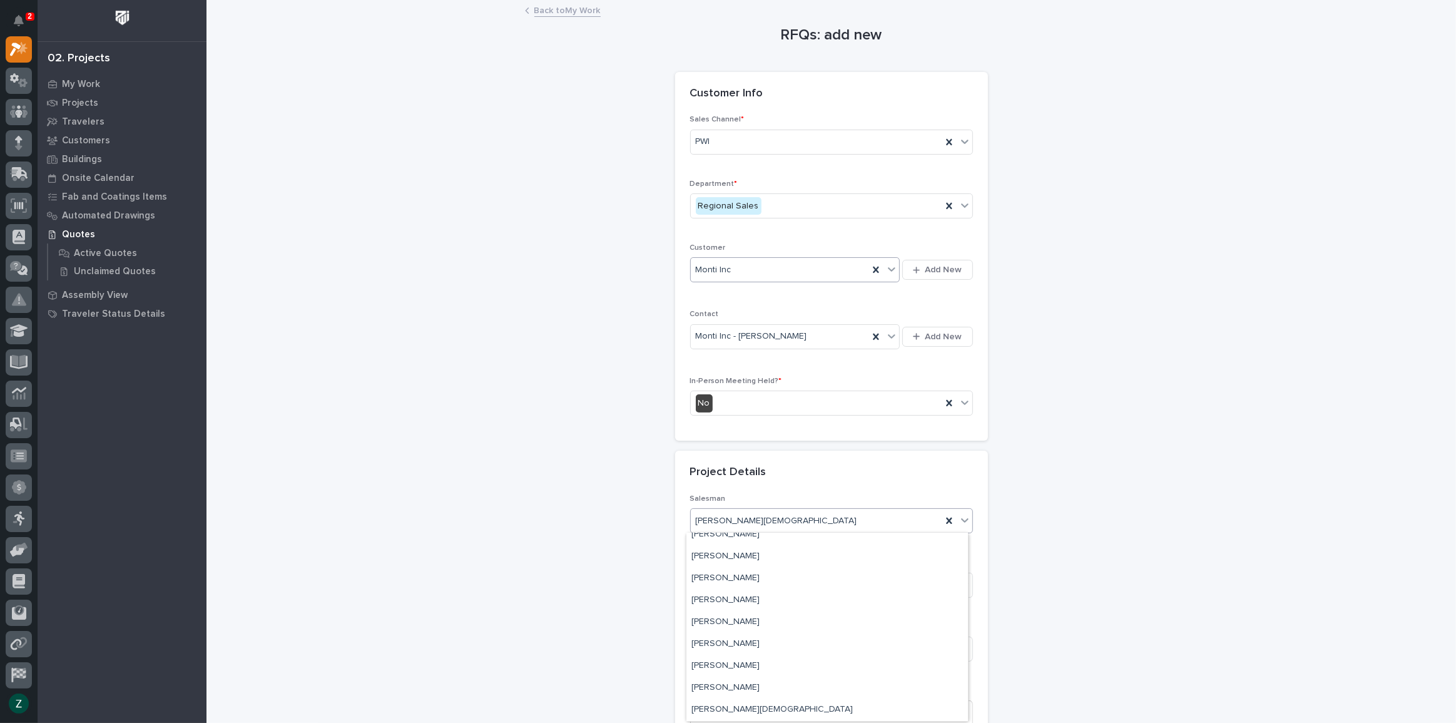
click at [842, 467] on div "Project Details" at bounding box center [829, 473] width 278 height 14
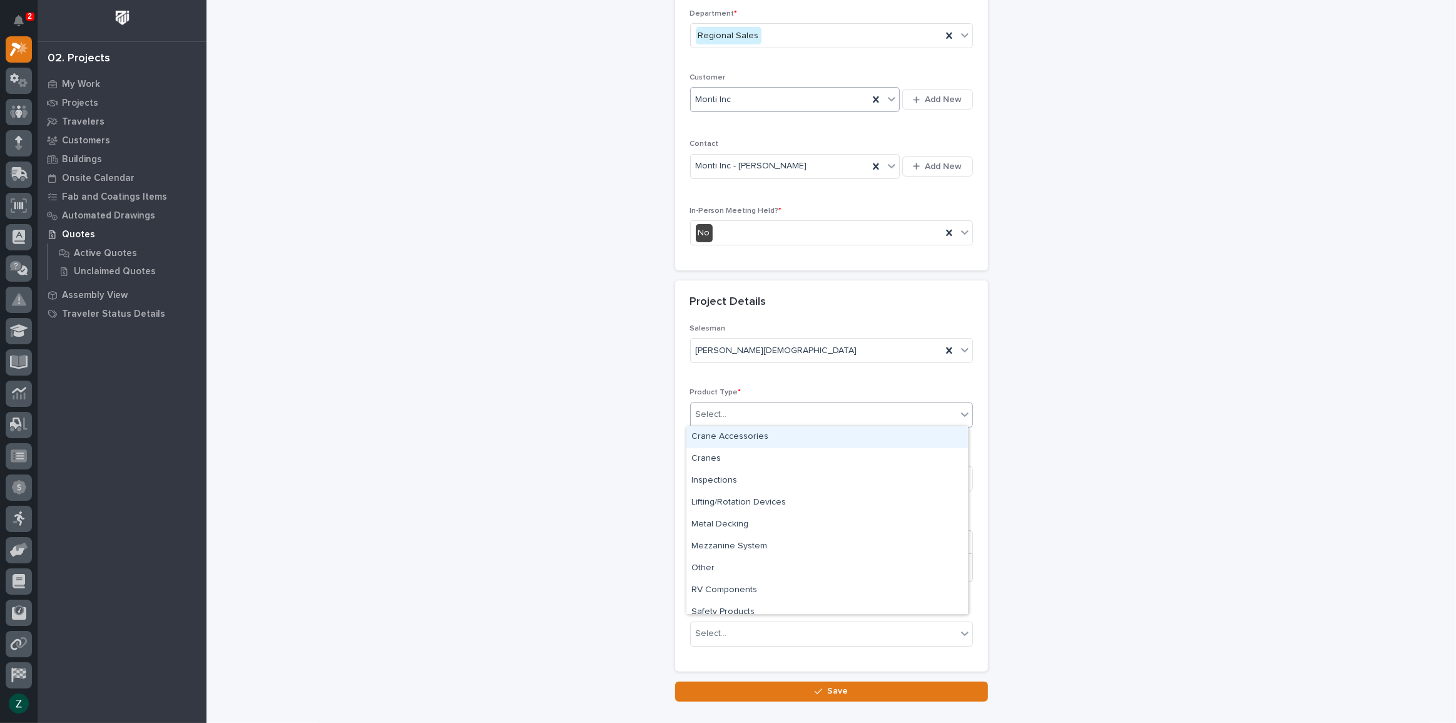
click at [811, 402] on div "Select..." at bounding box center [831, 414] width 283 height 25
click at [803, 452] on div "Cranes" at bounding box center [828, 459] width 282 height 22
click at [807, 477] on input at bounding box center [831, 478] width 283 height 25
type input "Crane System"
click at [801, 556] on div at bounding box center [832, 568] width 282 height 28
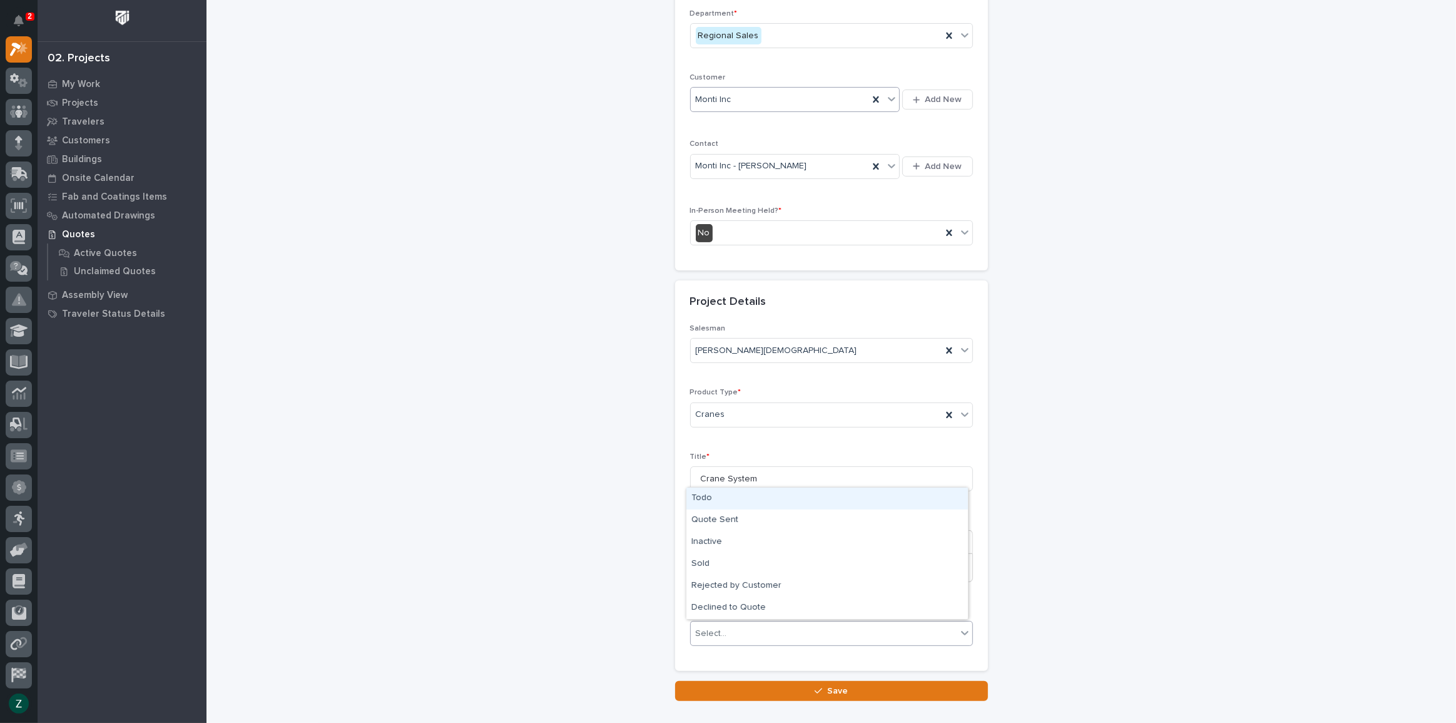
click at [812, 628] on div "Select..." at bounding box center [824, 633] width 266 height 21
click at [762, 496] on div "Todo" at bounding box center [828, 499] width 282 height 22
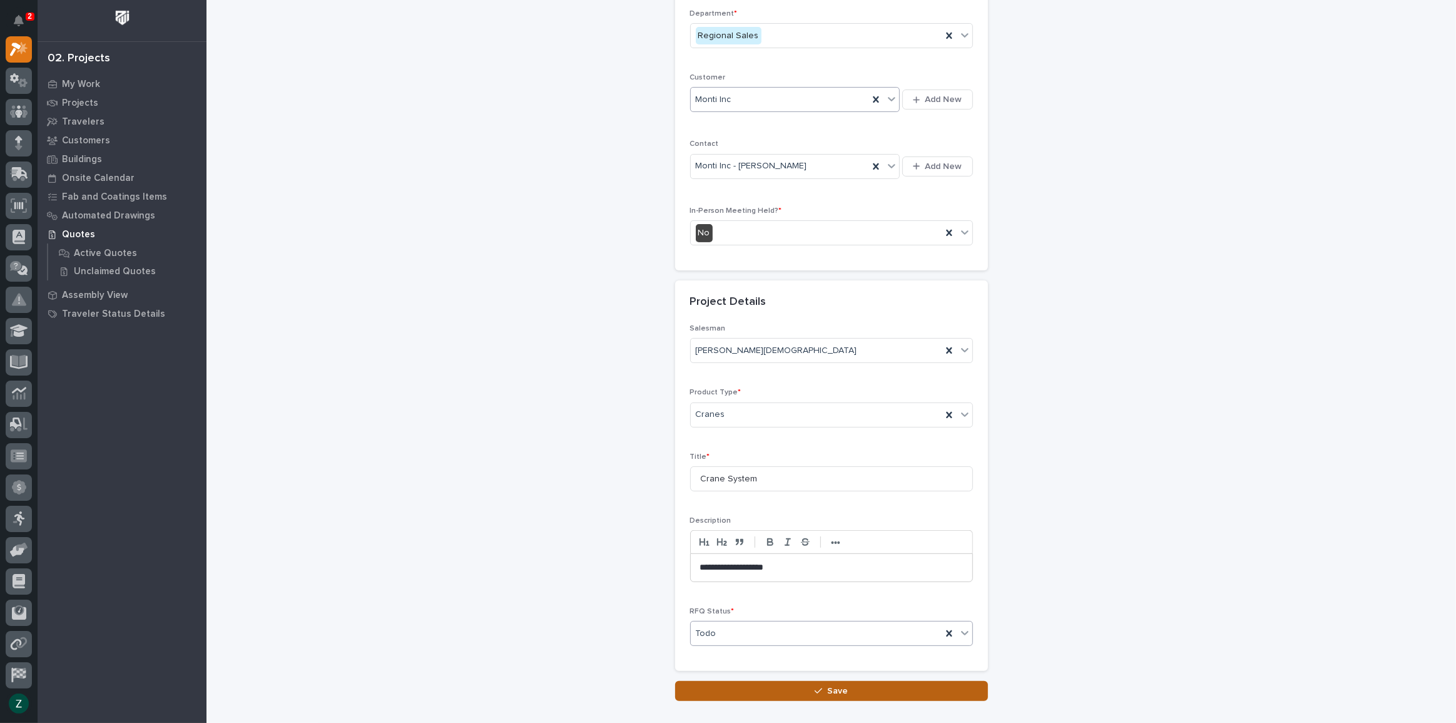
click at [808, 682] on button "Save" at bounding box center [831, 691] width 313 height 20
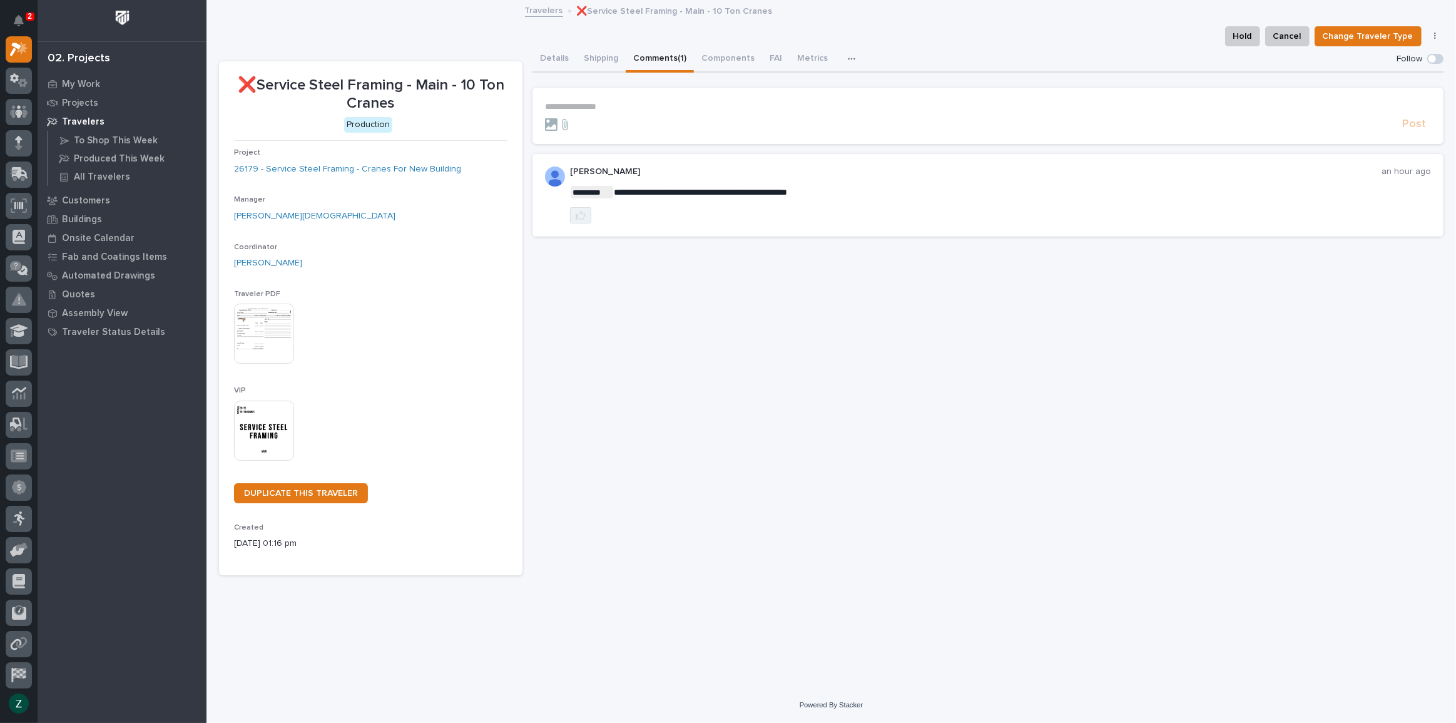
click at [576, 211] on icon "button" at bounding box center [581, 215] width 10 height 10
click at [618, 103] on p "**********" at bounding box center [988, 106] width 886 height 11
click at [593, 119] on button "Ken Overmyer" at bounding box center [584, 124] width 74 height 13
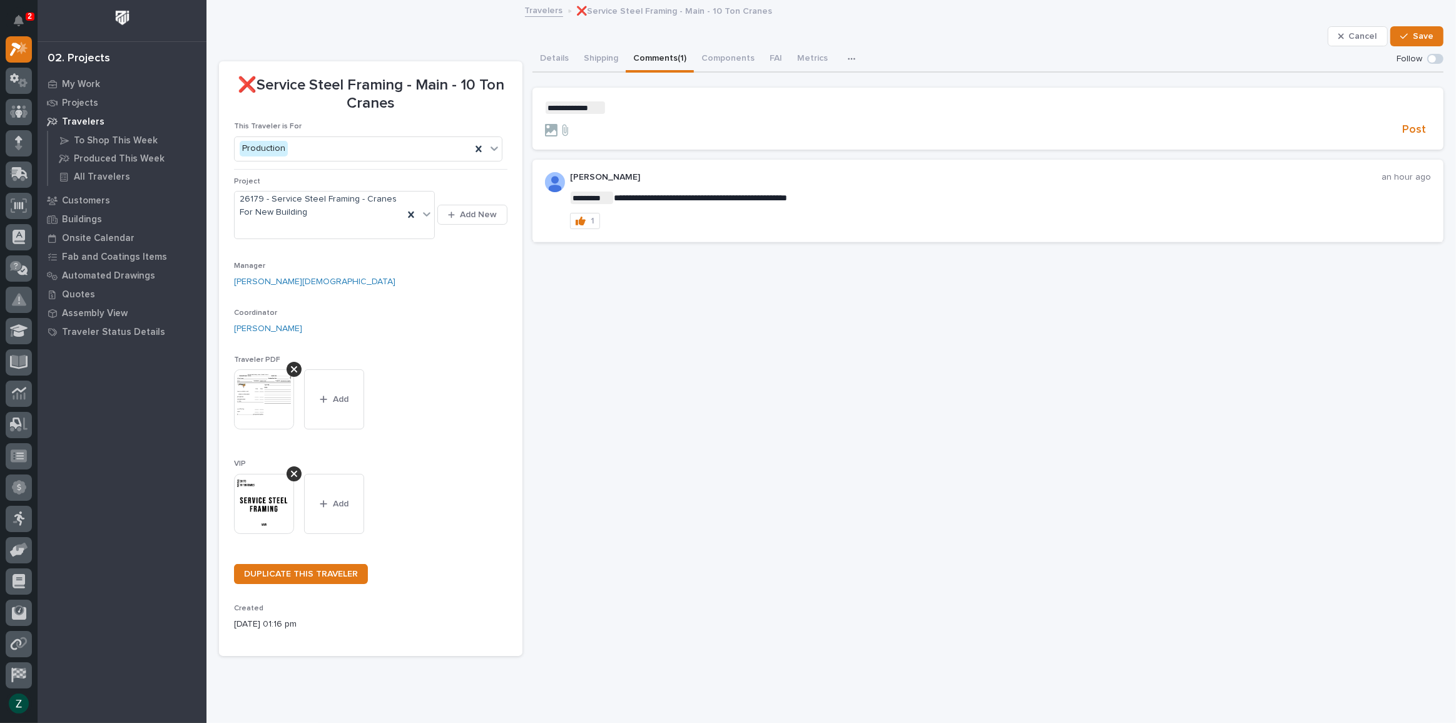
click at [624, 110] on p "**********" at bounding box center [988, 107] width 886 height 13
click at [1419, 31] on span "Save" at bounding box center [1423, 36] width 21 height 11
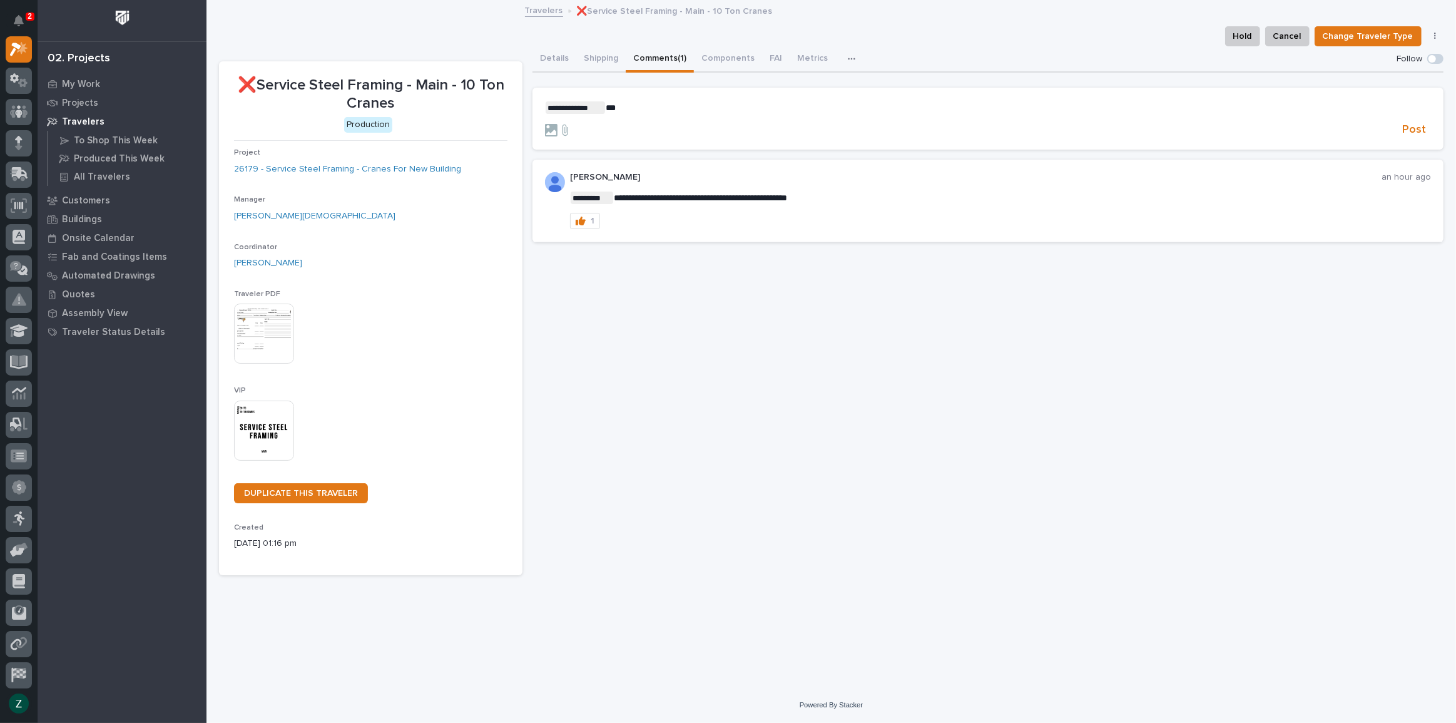
click at [267, 408] on img at bounding box center [264, 431] width 60 height 60
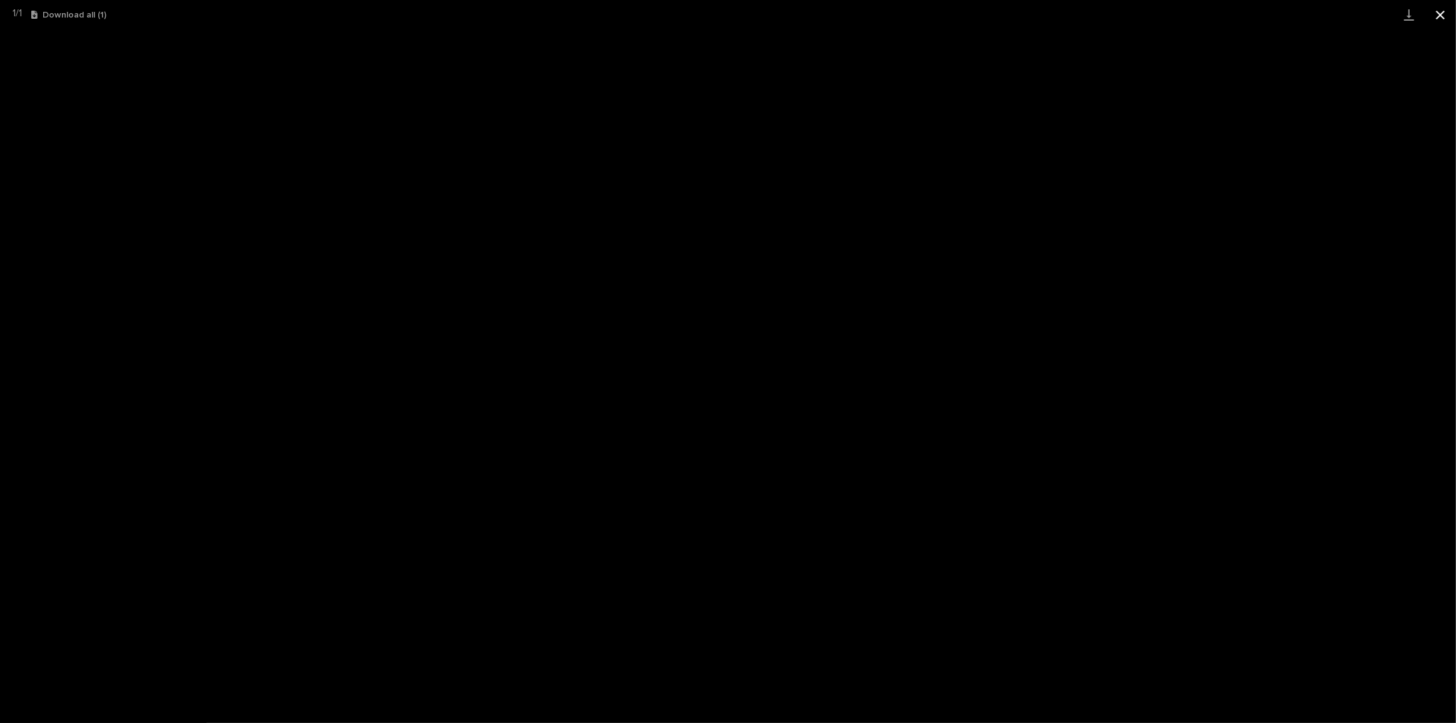
click at [1441, 7] on button "Close gallery" at bounding box center [1440, 14] width 31 height 29
